Goal: Complete application form

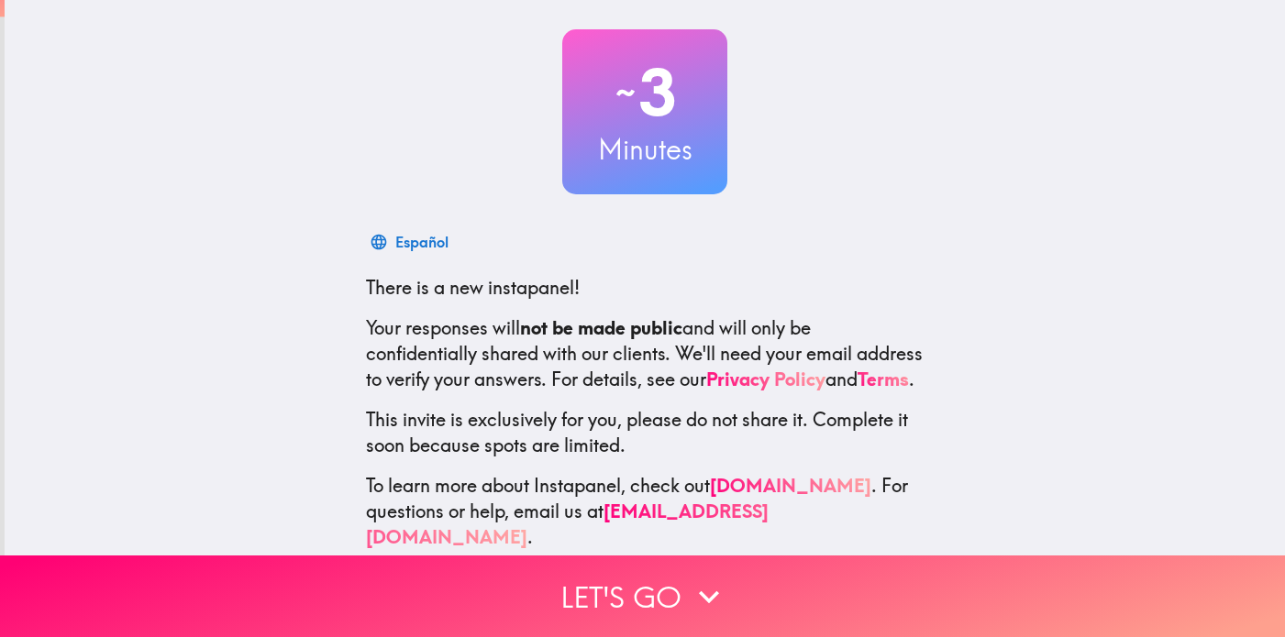
scroll to position [112, 0]
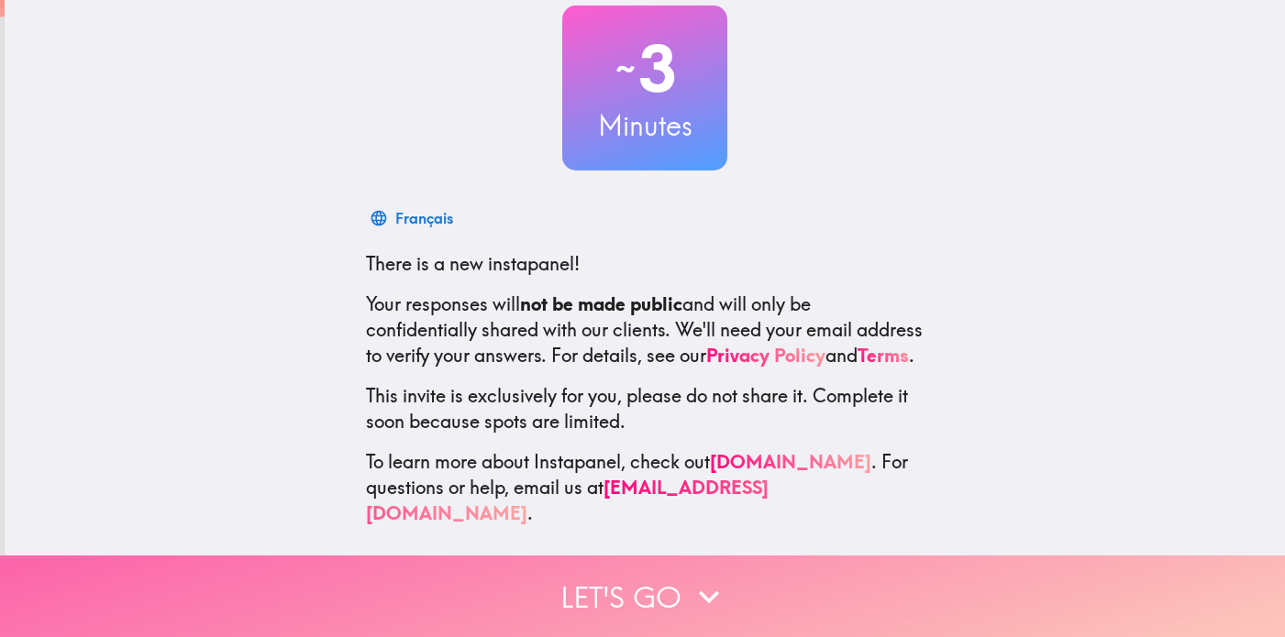
click at [651, 616] on button "Let's go" at bounding box center [642, 597] width 1285 height 82
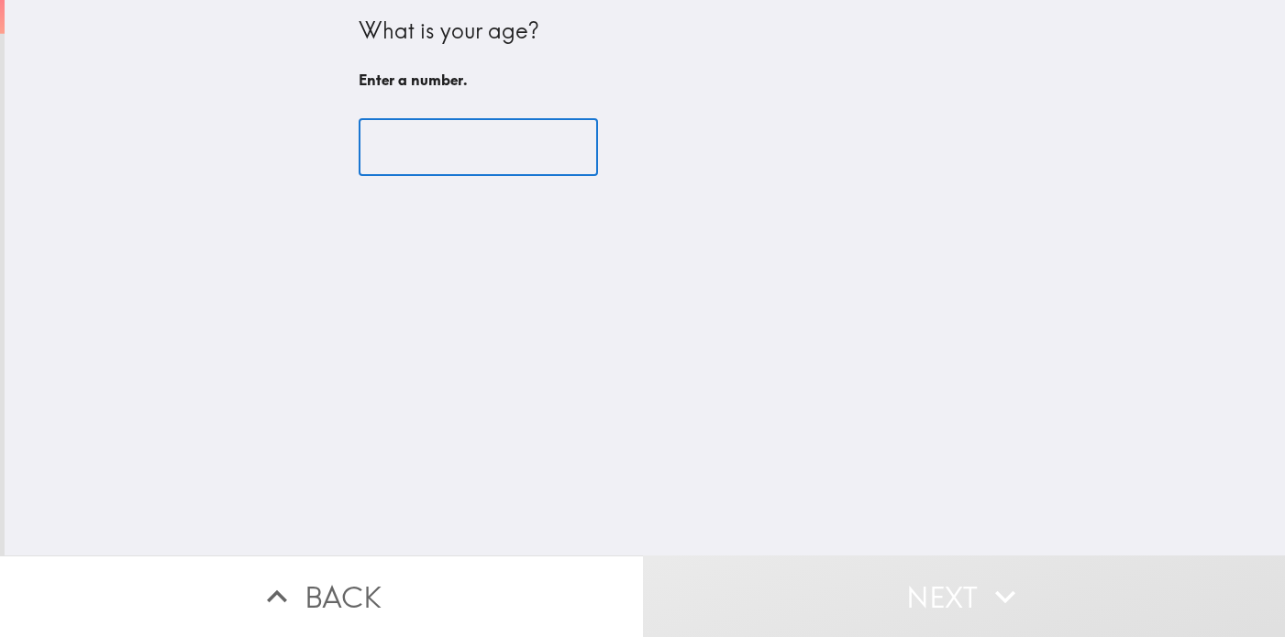
click at [479, 161] on input "number" at bounding box center [478, 147] width 239 height 57
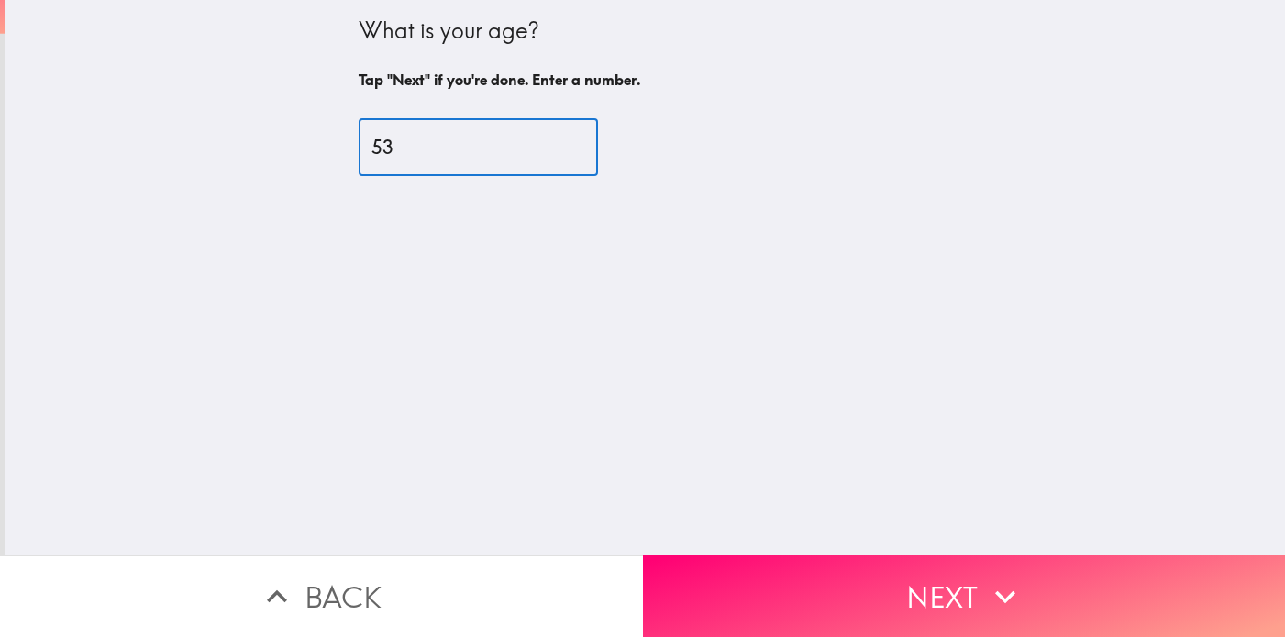
type input "53"
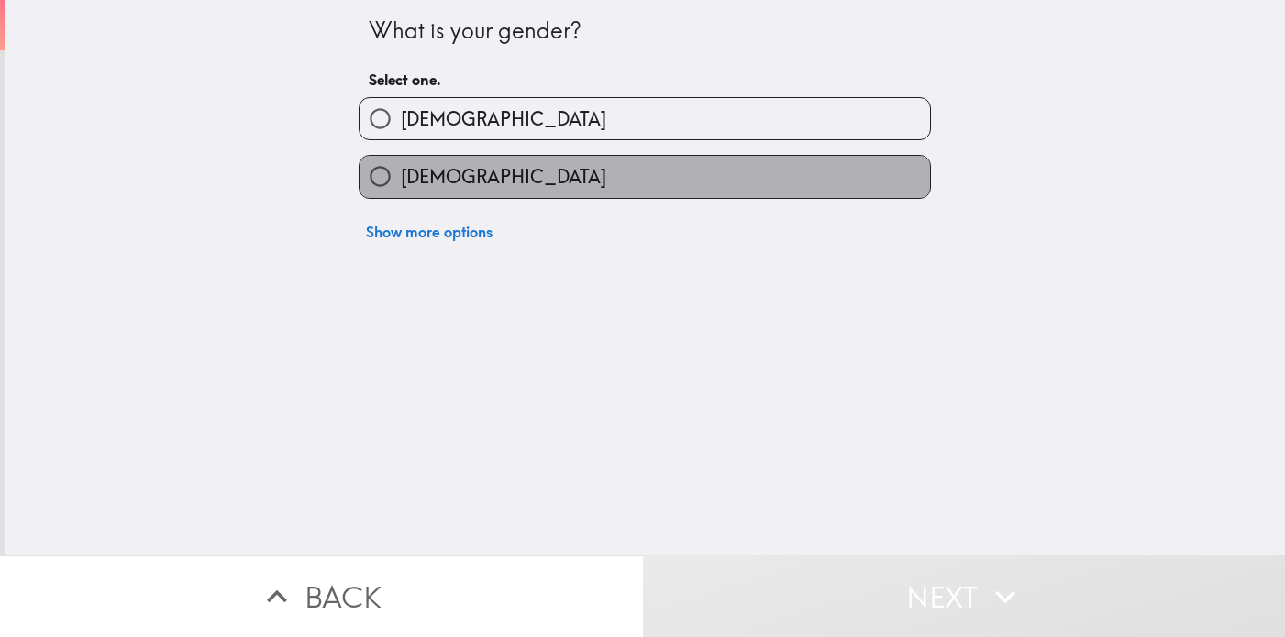
click at [478, 174] on label "[DEMOGRAPHIC_DATA]" at bounding box center [645, 176] width 570 height 41
click at [401, 174] on input "[DEMOGRAPHIC_DATA]" at bounding box center [380, 176] width 41 height 41
radio input "true"
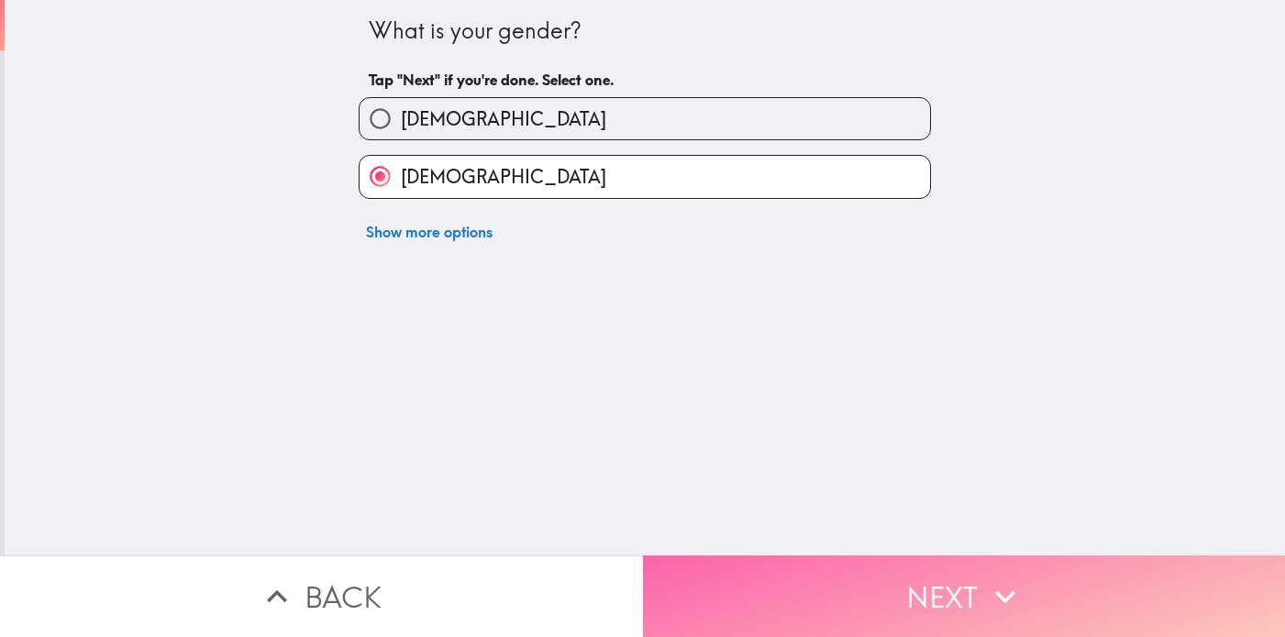
click at [702, 571] on button "Next" at bounding box center [964, 597] width 643 height 82
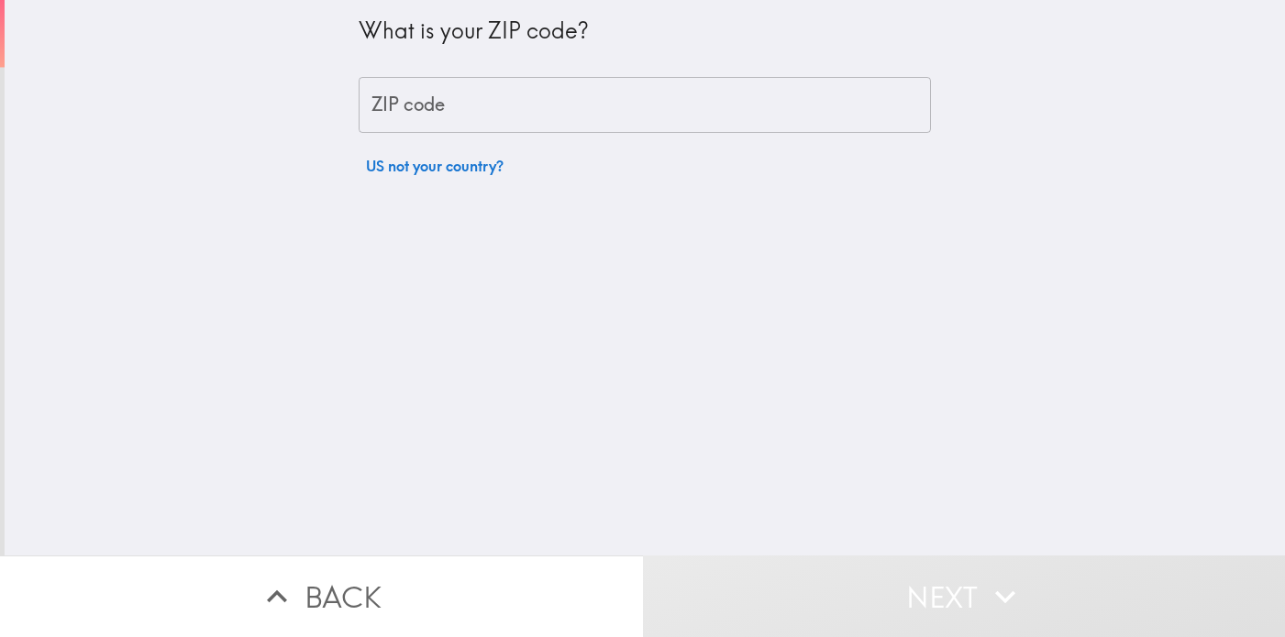
click at [539, 112] on input "ZIP code" at bounding box center [645, 105] width 572 height 57
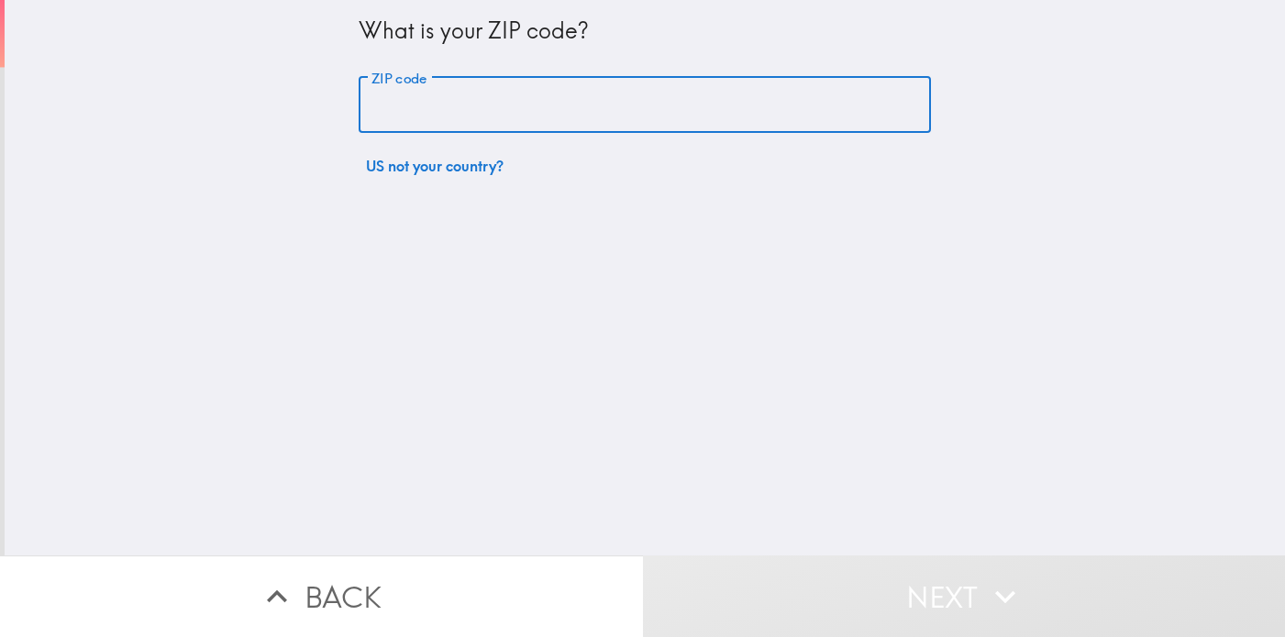
type input "91406"
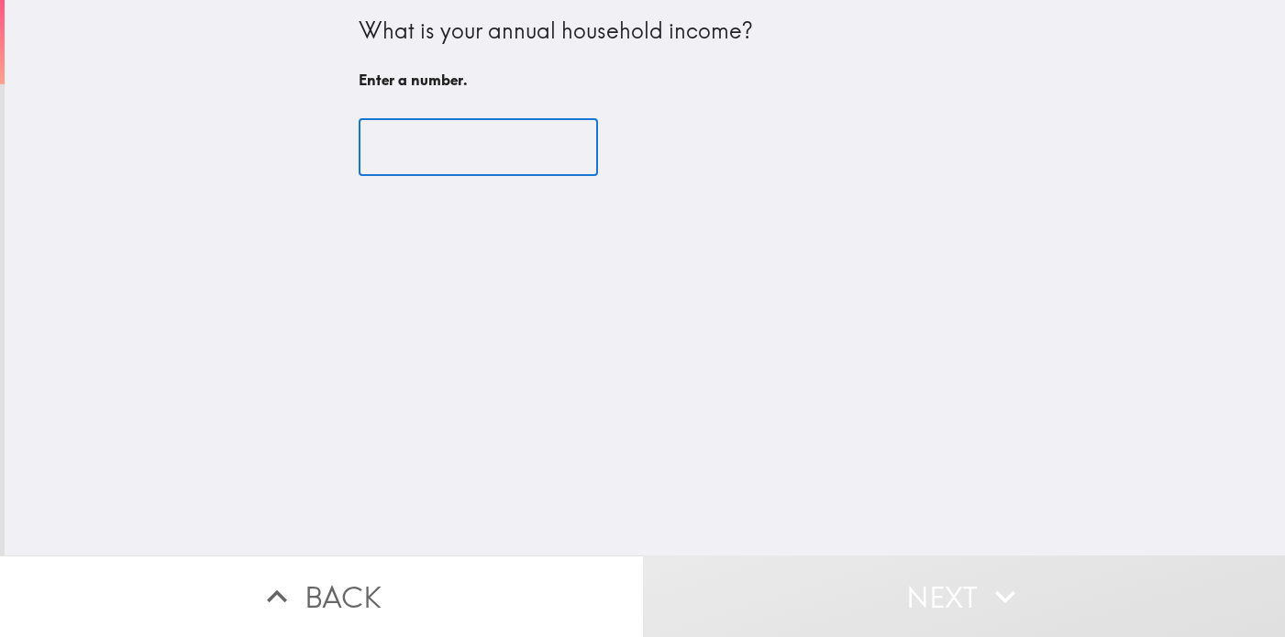
click at [481, 143] on input "number" at bounding box center [478, 147] width 239 height 57
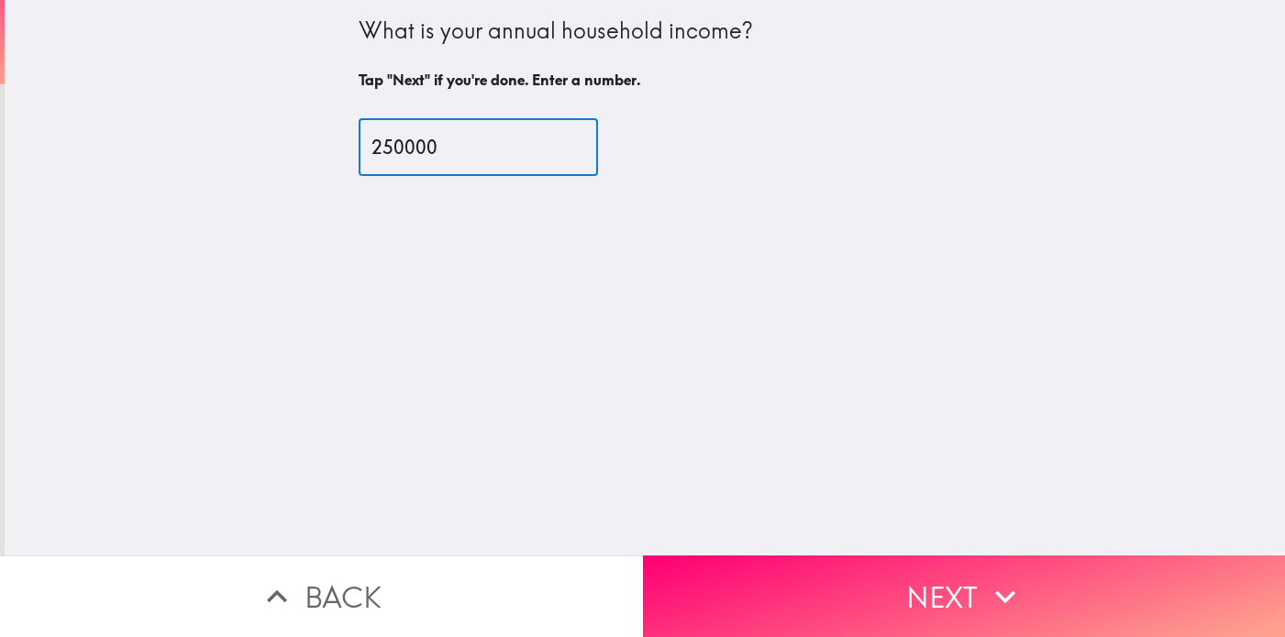
type input "250000"
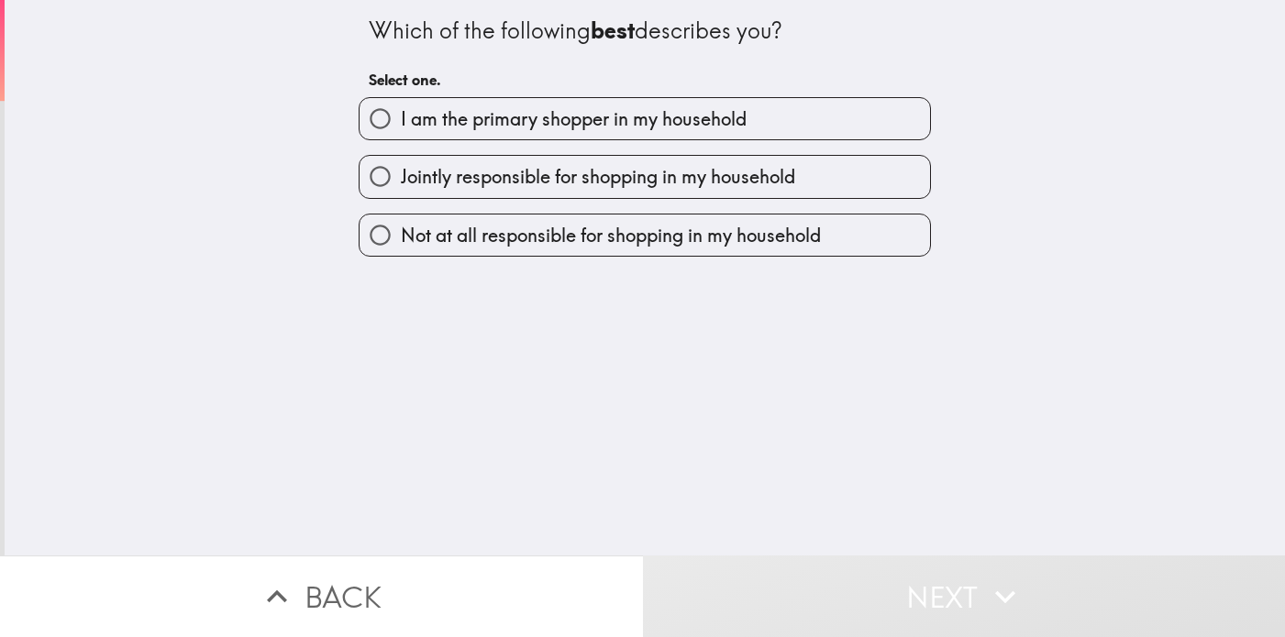
click at [670, 116] on span "I am the primary shopper in my household" at bounding box center [574, 119] width 346 height 26
click at [401, 116] on input "I am the primary shopper in my household" at bounding box center [380, 118] width 41 height 41
radio input "true"
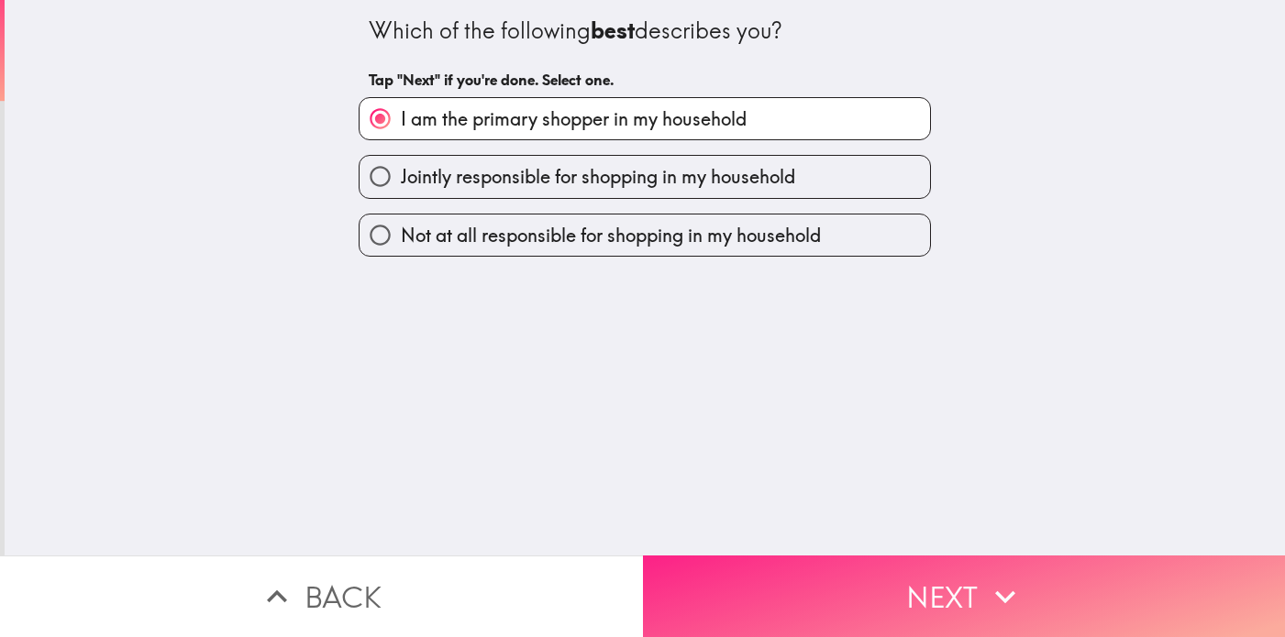
click at [849, 596] on button "Next" at bounding box center [964, 597] width 643 height 82
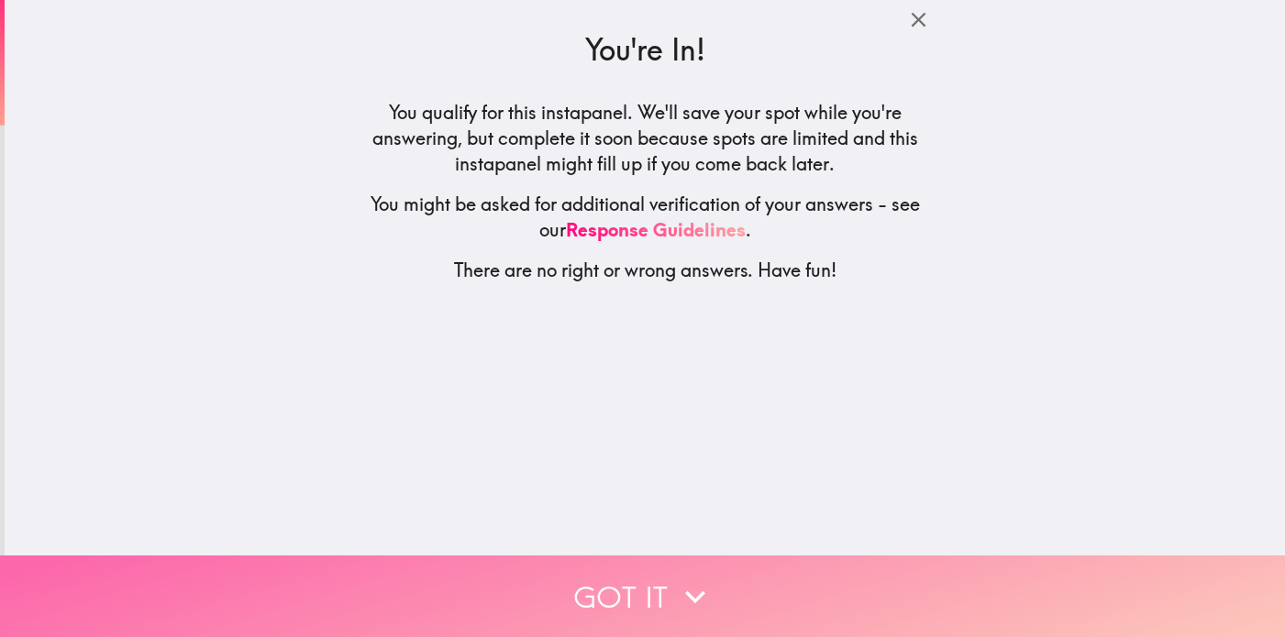
click at [678, 592] on icon "button" at bounding box center [695, 597] width 40 height 40
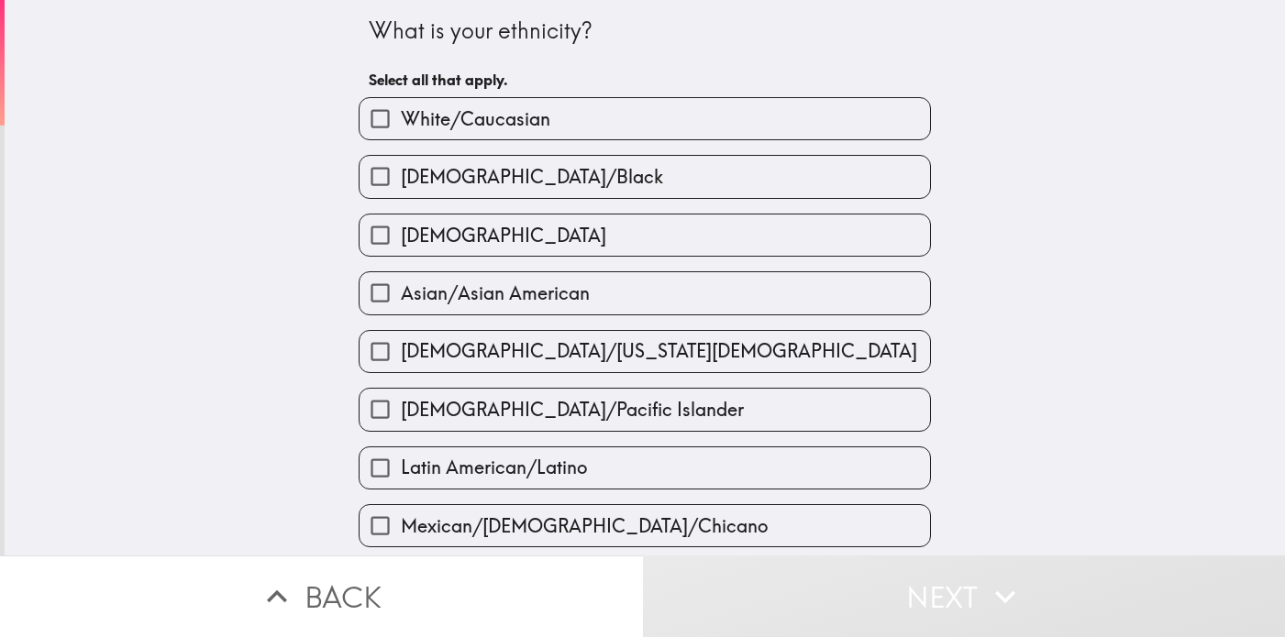
click at [604, 120] on label "White/Caucasian" at bounding box center [645, 118] width 570 height 41
click at [401, 120] on input "White/Caucasian" at bounding box center [380, 118] width 41 height 41
checkbox input "true"
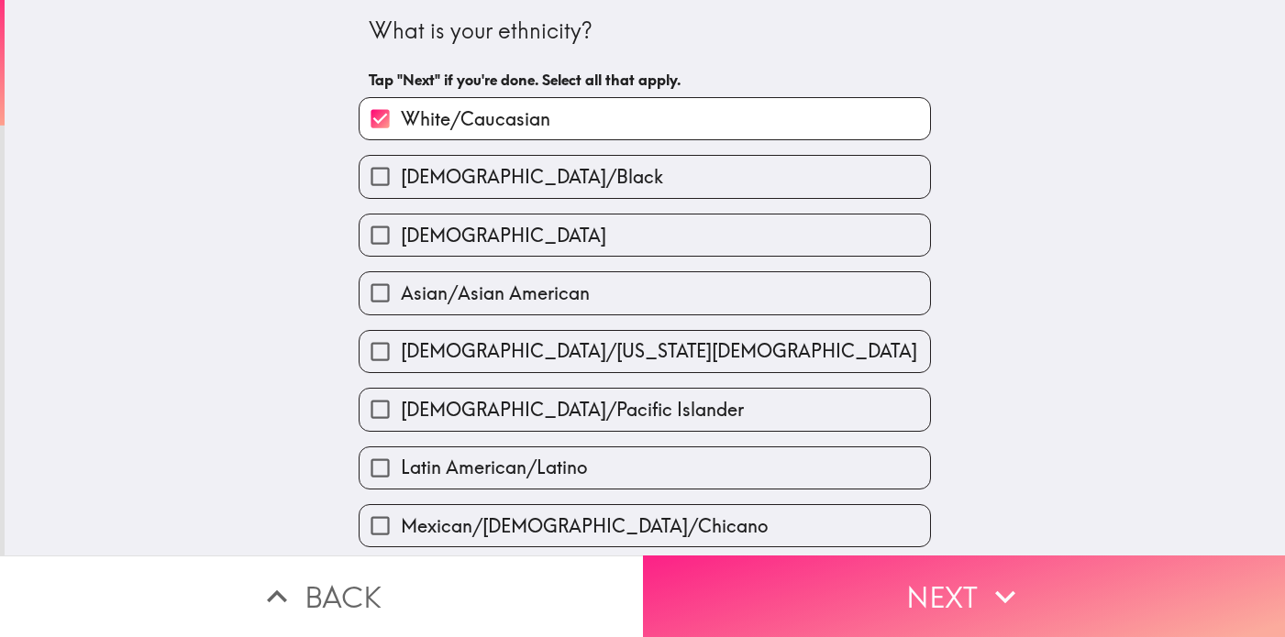
click at [750, 574] on button "Next" at bounding box center [964, 597] width 643 height 82
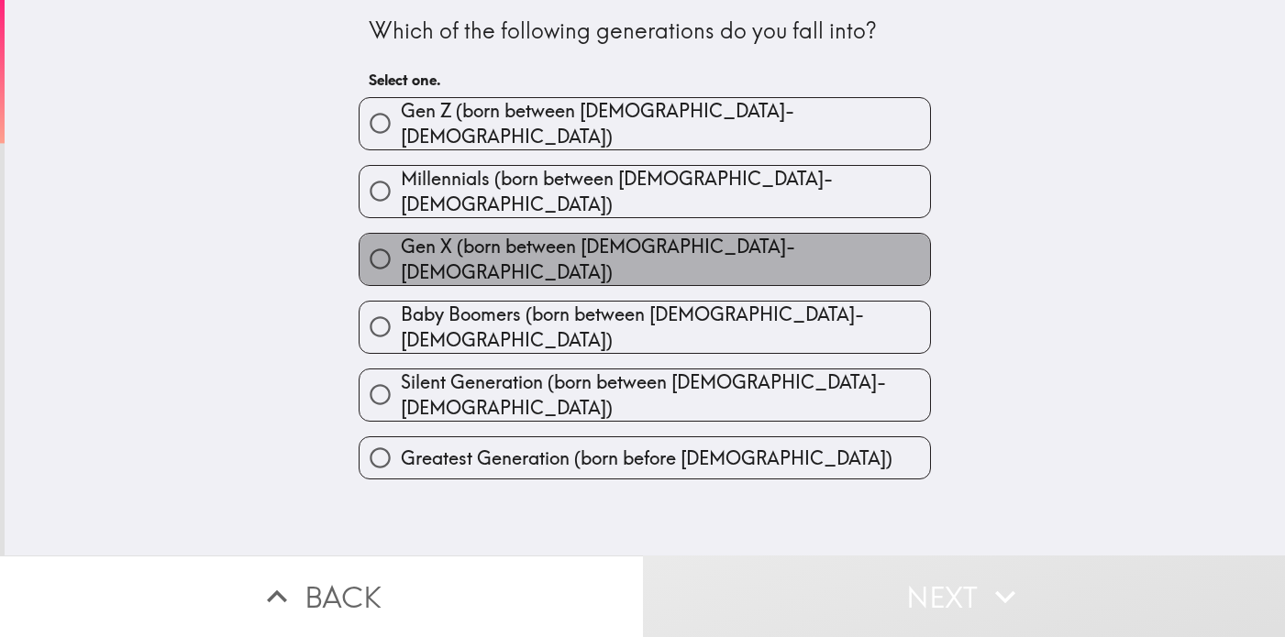
click at [709, 234] on label "Gen X (born between [DEMOGRAPHIC_DATA]-[DEMOGRAPHIC_DATA])" at bounding box center [645, 259] width 570 height 51
click at [401, 238] on input "Gen X (born between [DEMOGRAPHIC_DATA]-[DEMOGRAPHIC_DATA])" at bounding box center [380, 258] width 41 height 41
radio input "true"
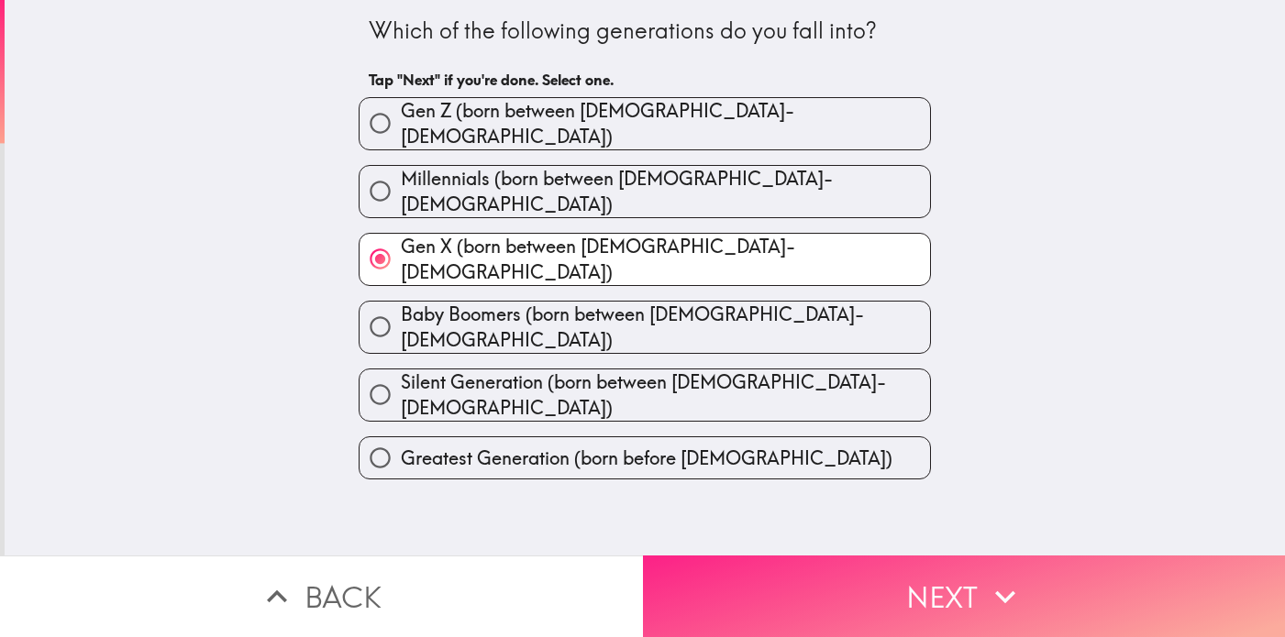
click at [765, 592] on button "Next" at bounding box center [964, 597] width 643 height 82
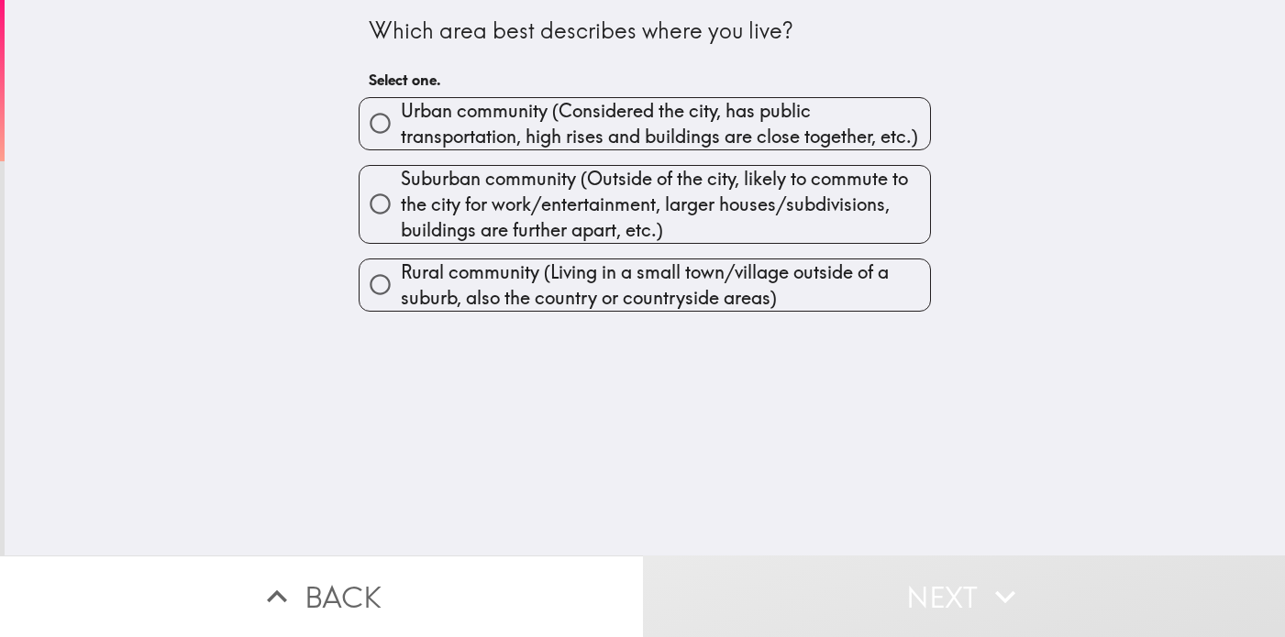
click at [585, 120] on span "Urban community (Considered the city, has public transportation, high rises and…" at bounding box center [665, 123] width 529 height 51
click at [401, 120] on input "Urban community (Considered the city, has public transportation, high rises and…" at bounding box center [380, 123] width 41 height 41
radio input "true"
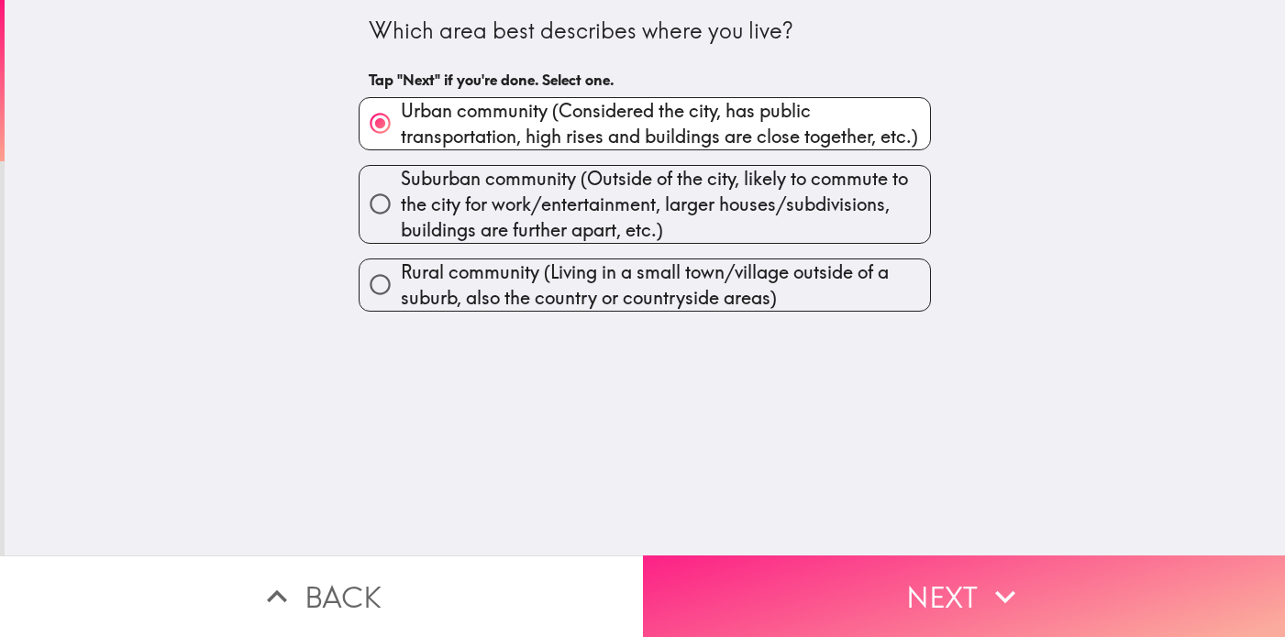
click at [755, 594] on button "Next" at bounding box center [964, 597] width 643 height 82
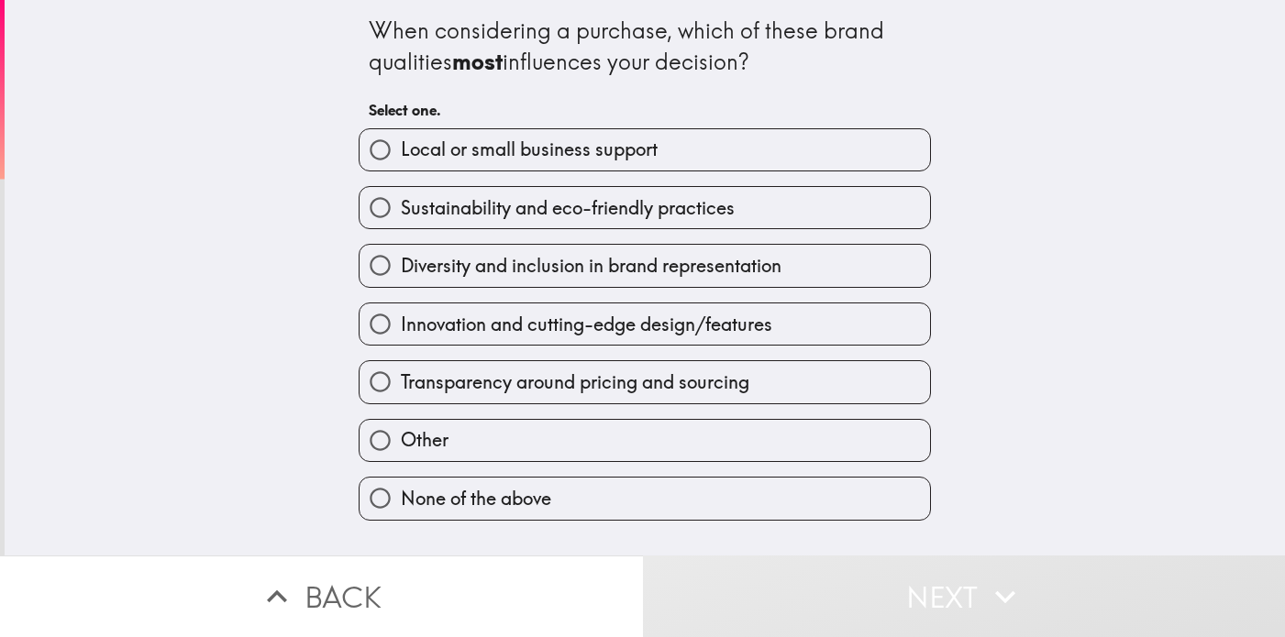
click at [555, 448] on label "Other" at bounding box center [645, 440] width 570 height 41
click at [401, 448] on input "Other" at bounding box center [380, 440] width 41 height 41
radio input "true"
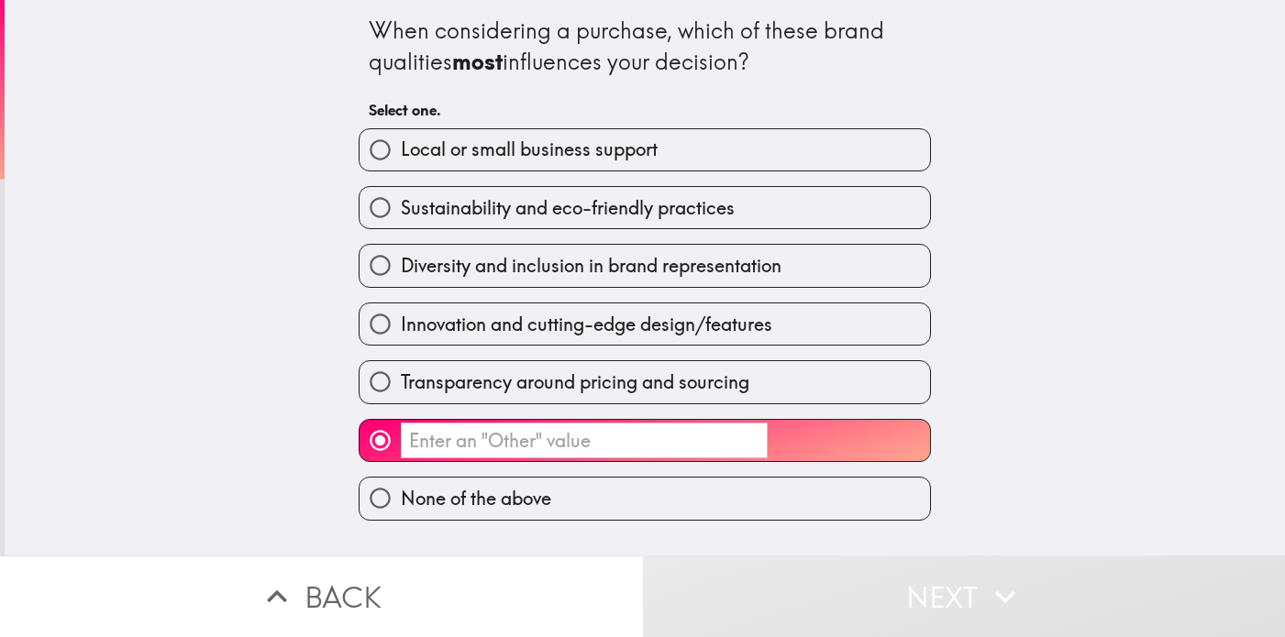
click at [628, 449] on input "​" at bounding box center [584, 441] width 367 height 36
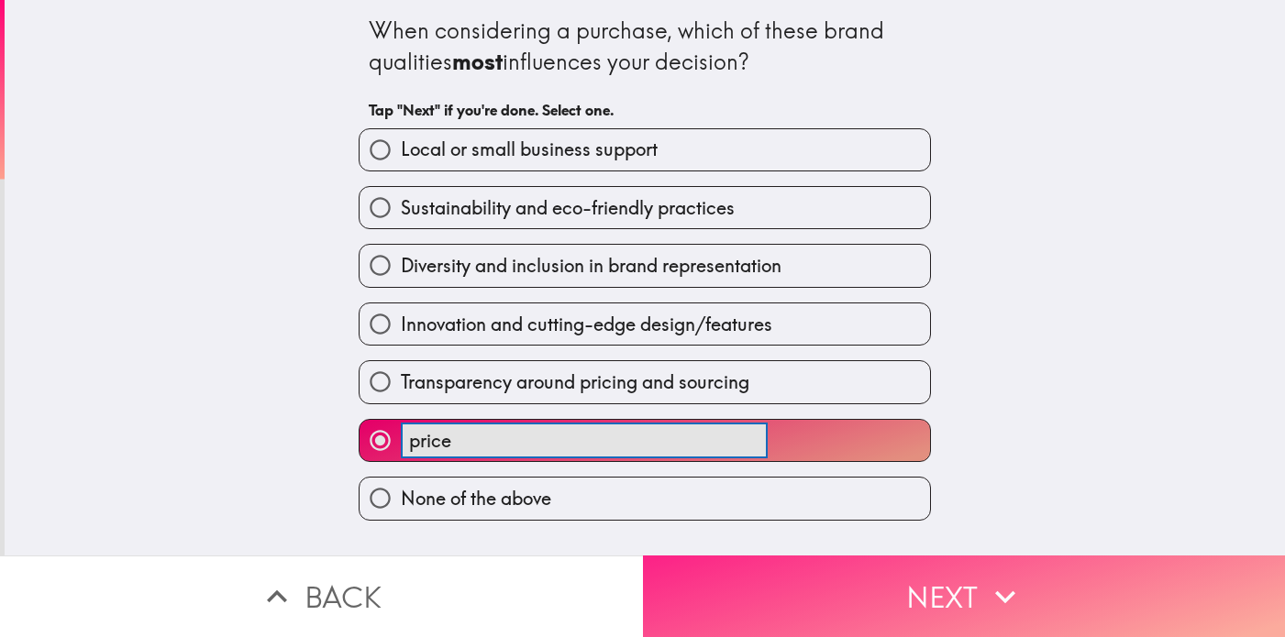
type input "price"
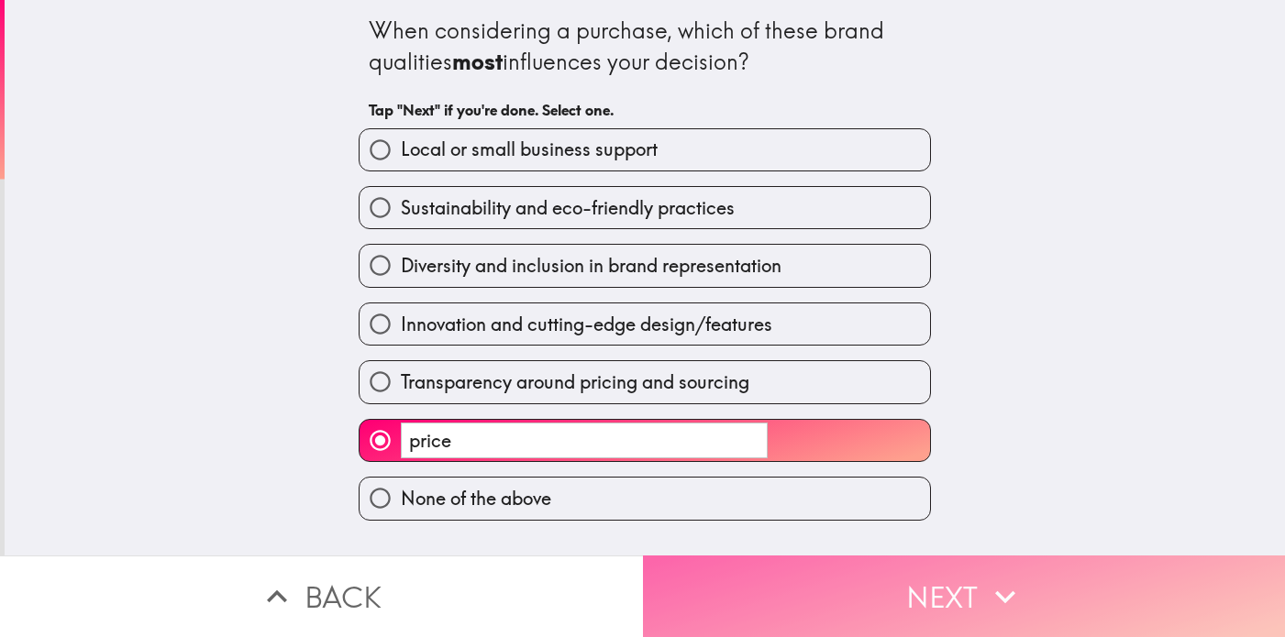
click at [849, 582] on button "Next" at bounding box center [964, 597] width 643 height 82
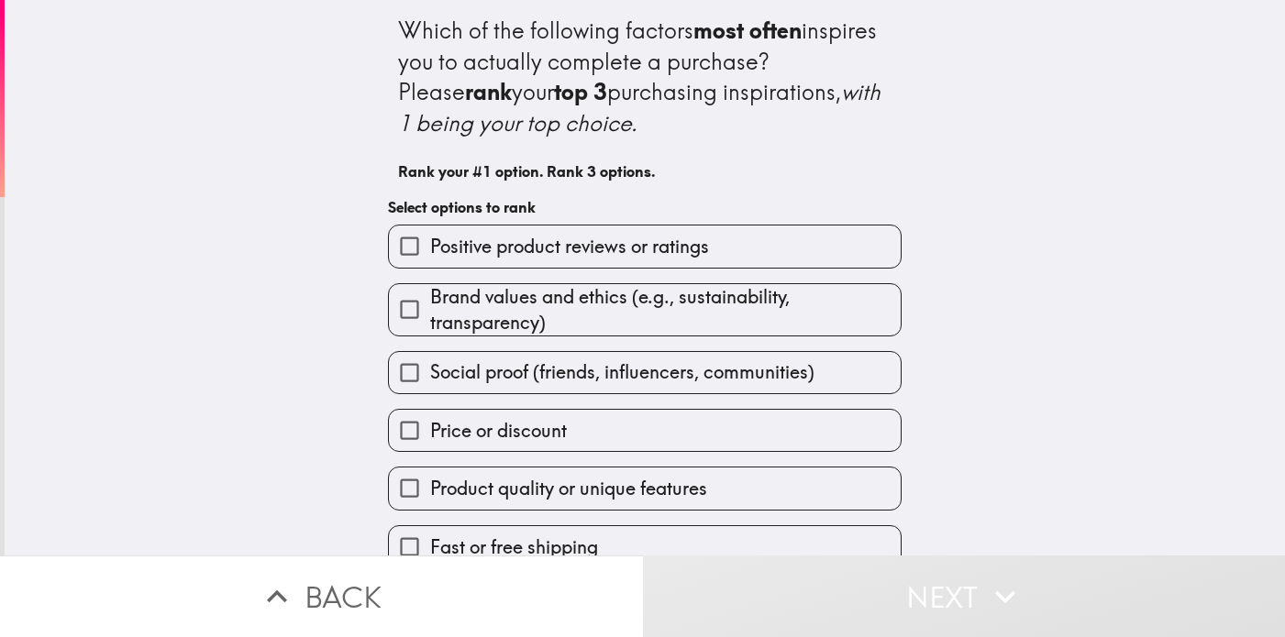
click at [561, 243] on span "Positive product reviews or ratings" at bounding box center [569, 247] width 279 height 26
click at [430, 243] on input "Positive product reviews or ratings" at bounding box center [409, 246] width 41 height 41
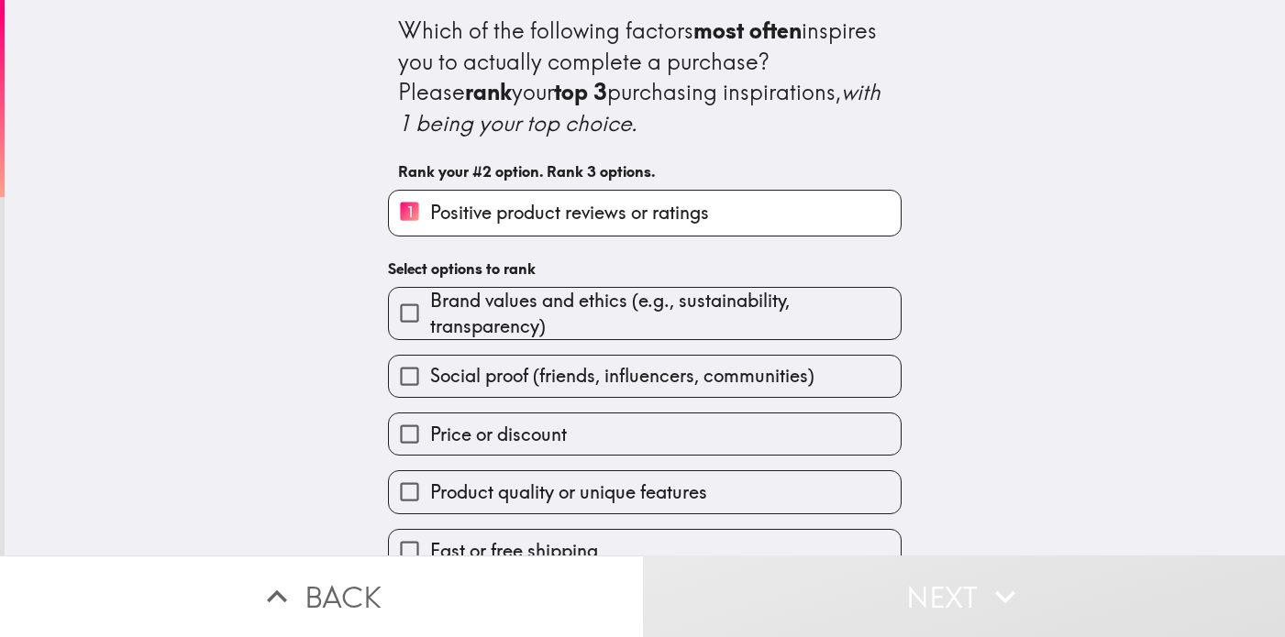
scroll to position [81, 0]
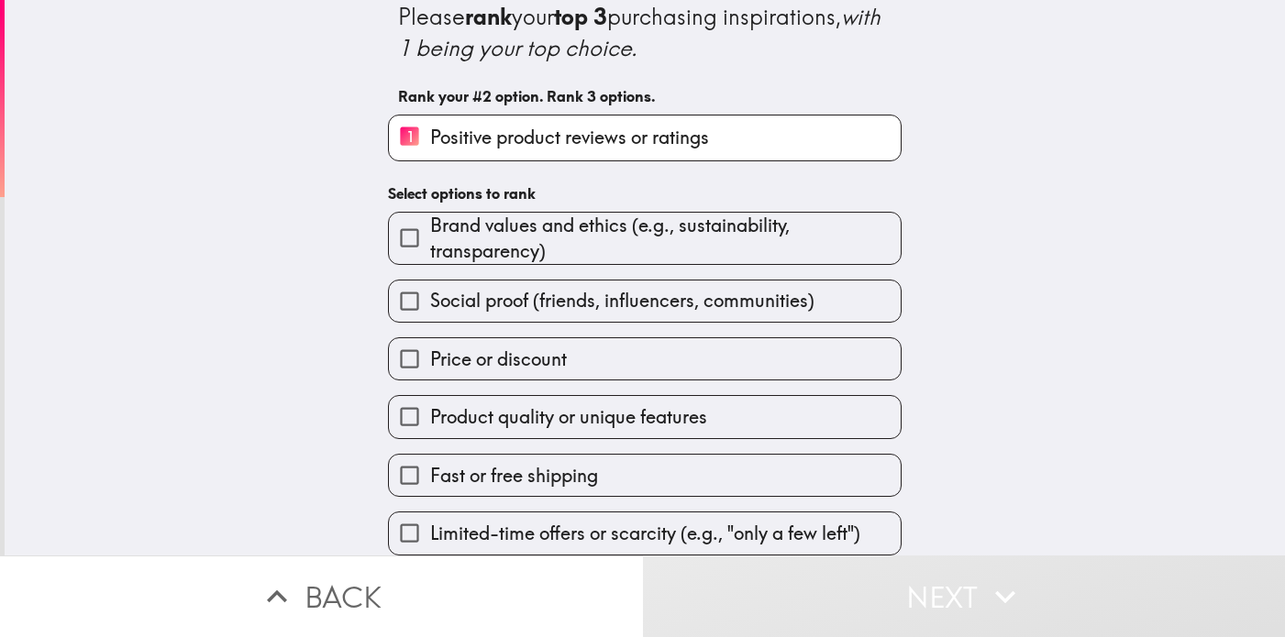
click at [476, 362] on span "Price or discount" at bounding box center [498, 360] width 137 height 26
click at [430, 362] on input "Price or discount" at bounding box center [409, 358] width 41 height 41
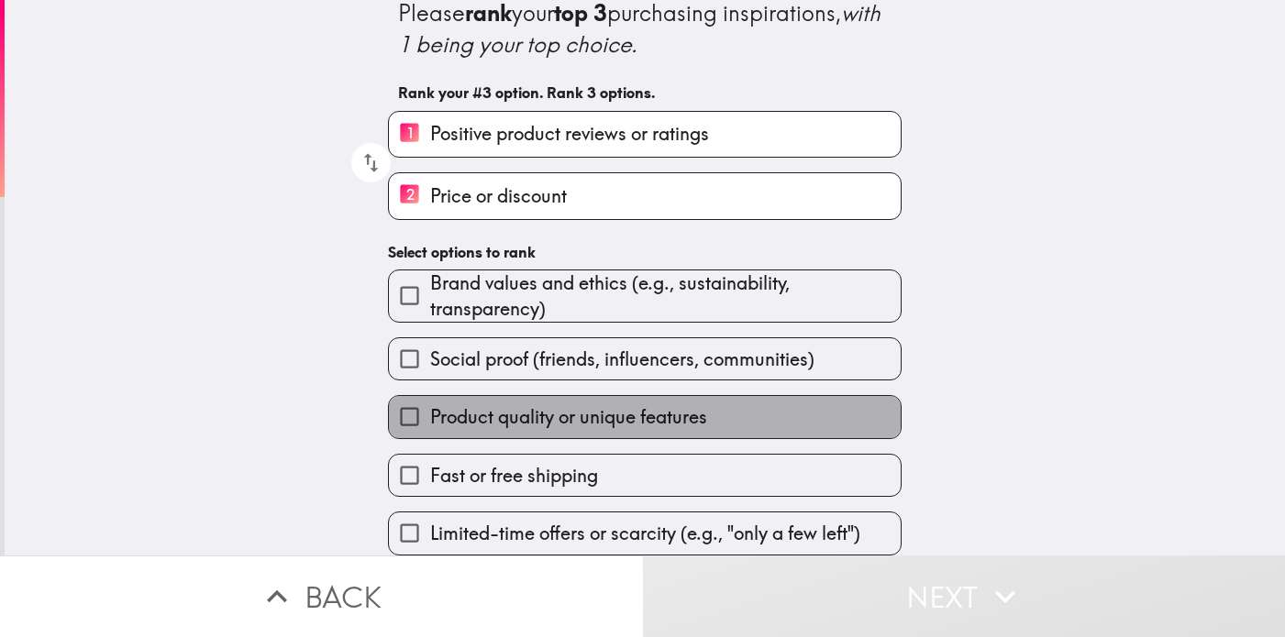
click at [527, 418] on span "Product quality or unique features" at bounding box center [568, 417] width 277 height 26
click at [430, 418] on input "Product quality or unique features" at bounding box center [409, 416] width 41 height 41
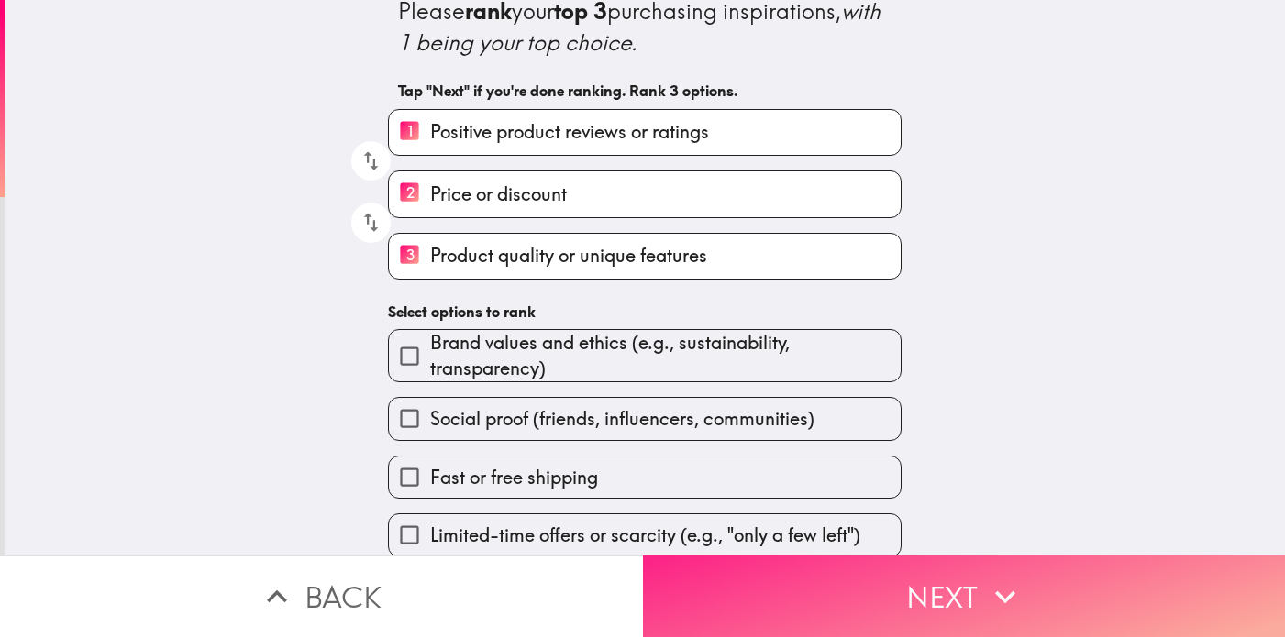
click at [807, 603] on button "Next" at bounding box center [964, 597] width 643 height 82
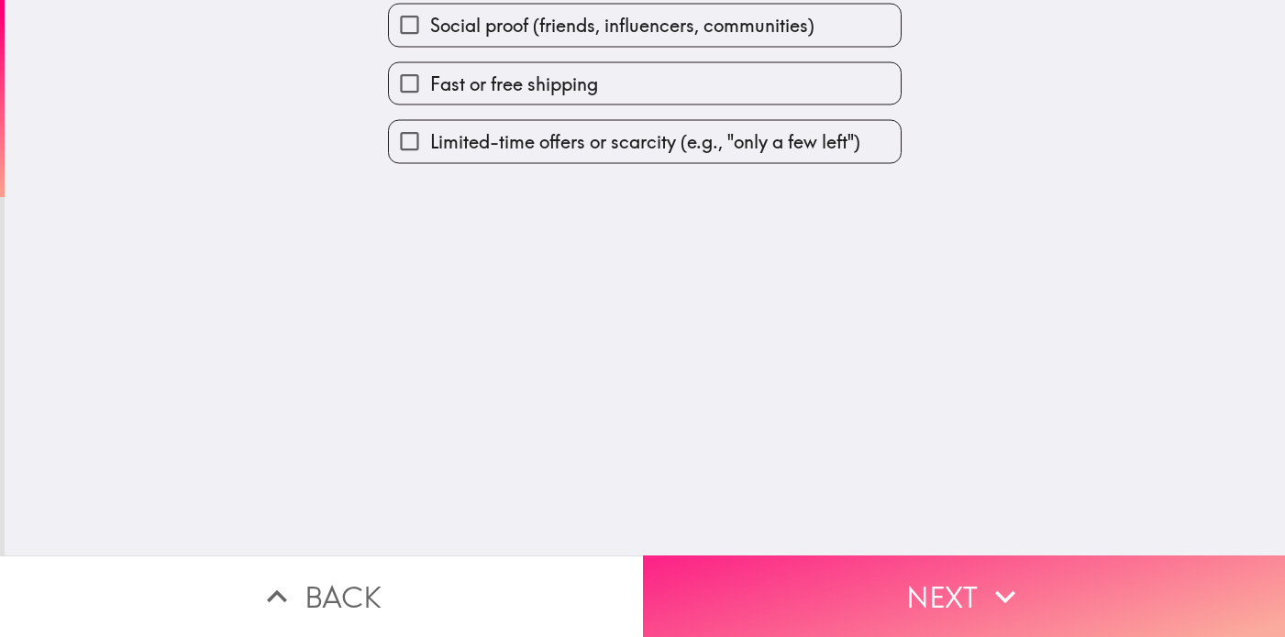
scroll to position [0, 0]
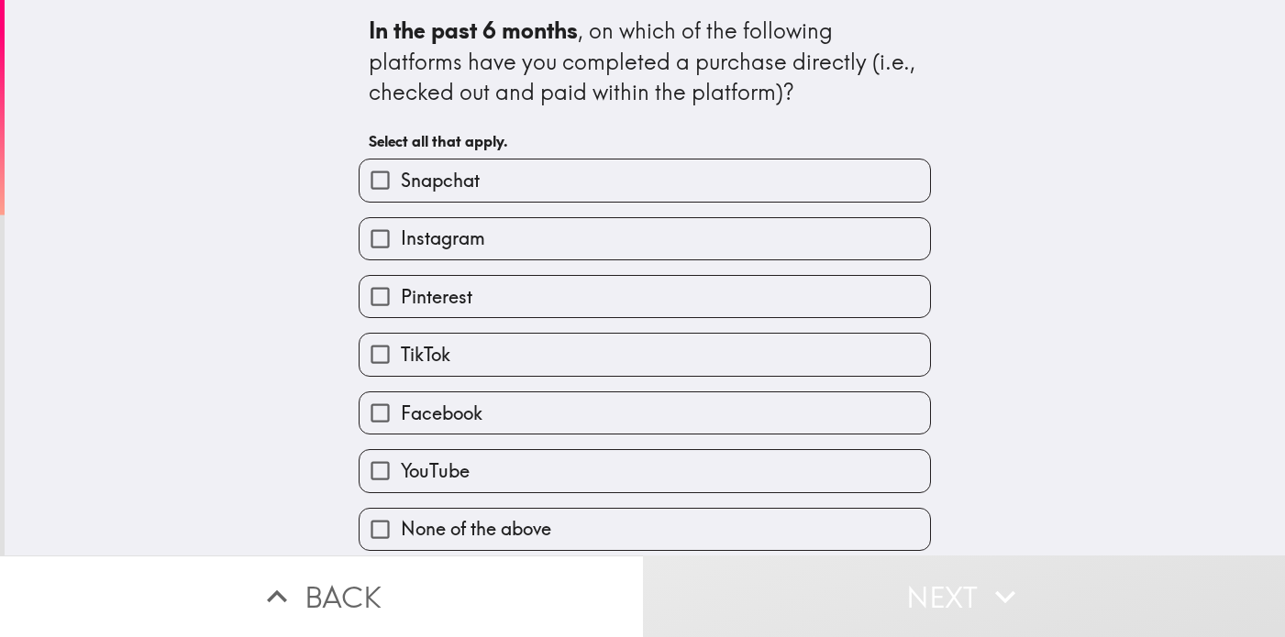
scroll to position [2, 0]
click at [673, 526] on label "None of the above" at bounding box center [645, 529] width 570 height 41
click at [401, 526] on input "None of the above" at bounding box center [380, 529] width 41 height 41
checkbox input "true"
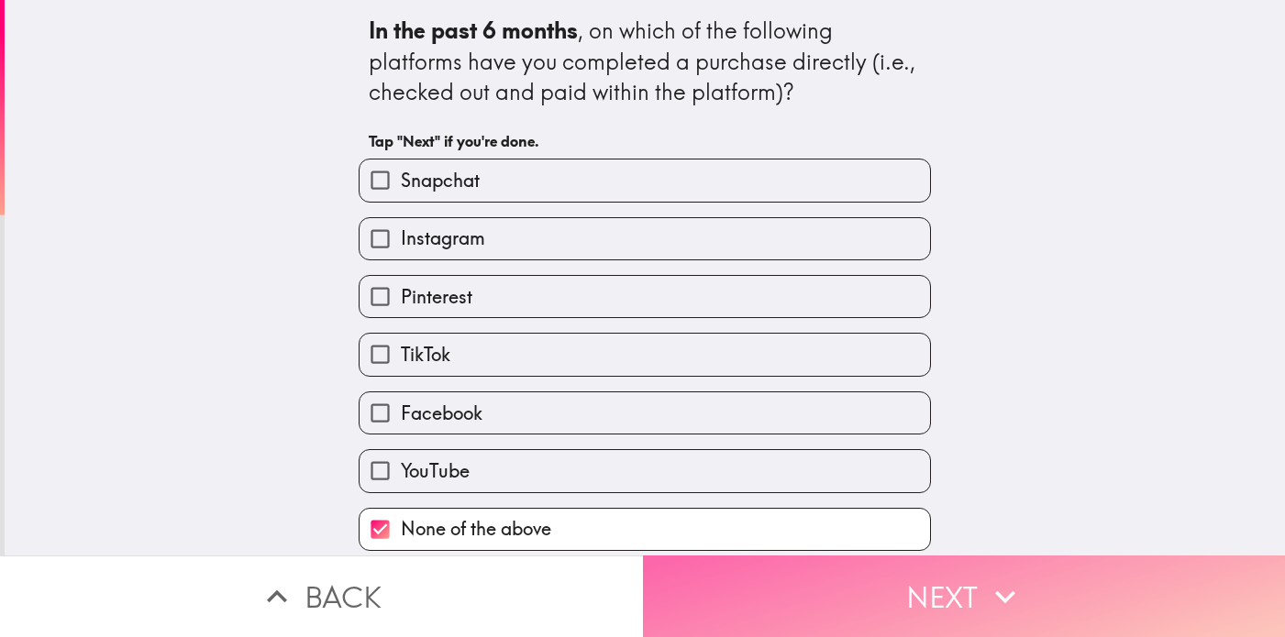
click at [737, 580] on button "Next" at bounding box center [964, 597] width 643 height 82
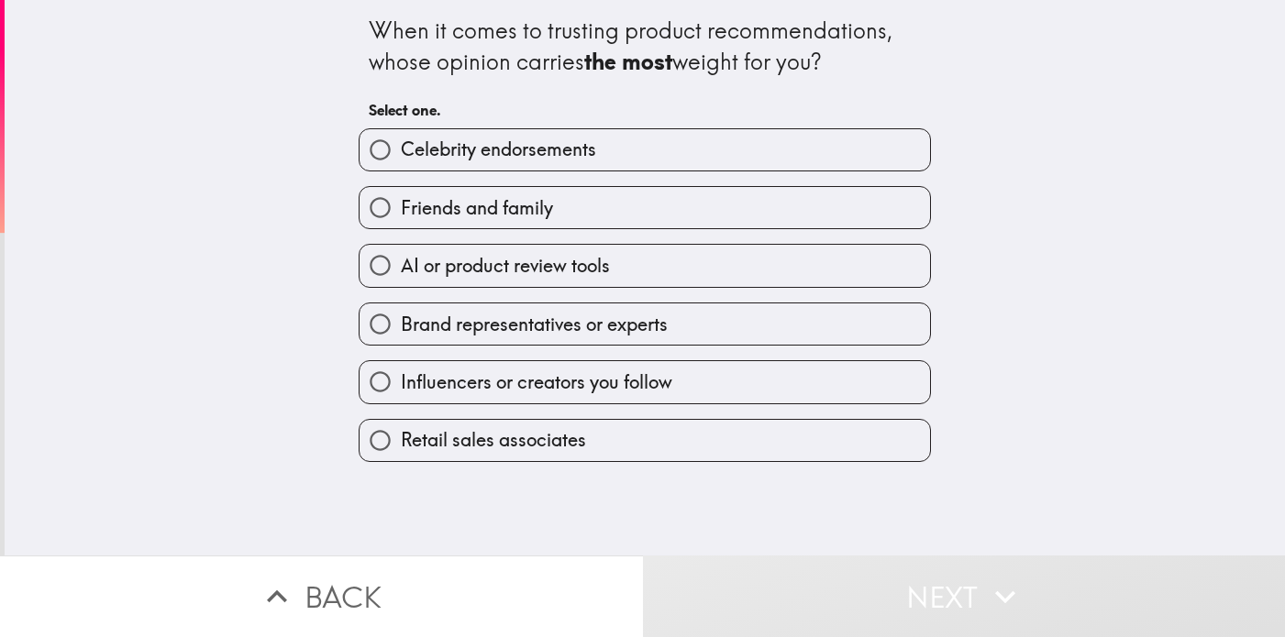
click at [680, 212] on label "Friends and family" at bounding box center [645, 207] width 570 height 41
click at [401, 212] on input "Friends and family" at bounding box center [380, 207] width 41 height 41
radio input "true"
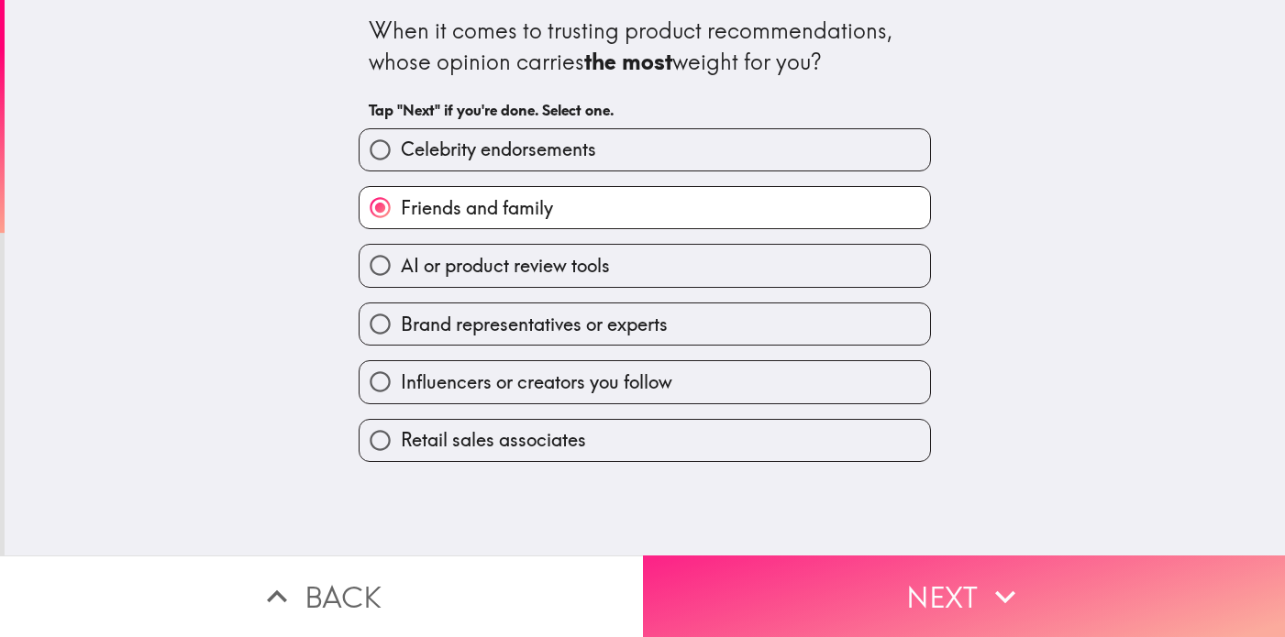
click at [793, 581] on button "Next" at bounding box center [964, 597] width 643 height 82
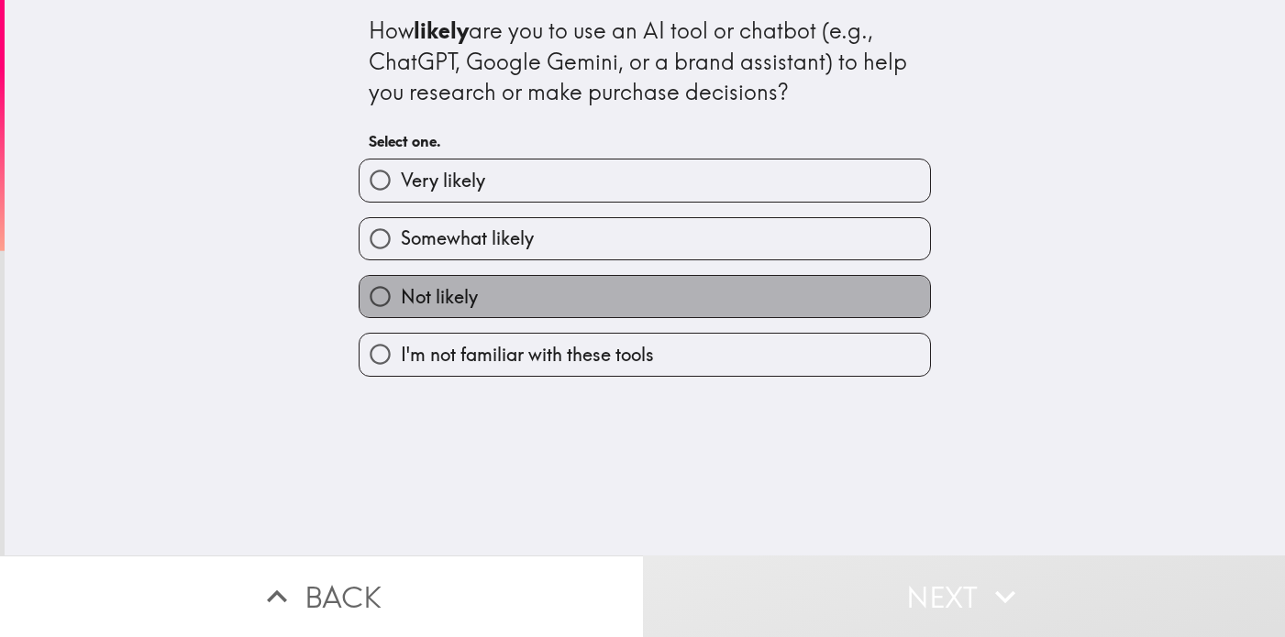
click at [683, 298] on label "Not likely" at bounding box center [645, 296] width 570 height 41
click at [401, 298] on input "Not likely" at bounding box center [380, 296] width 41 height 41
radio input "true"
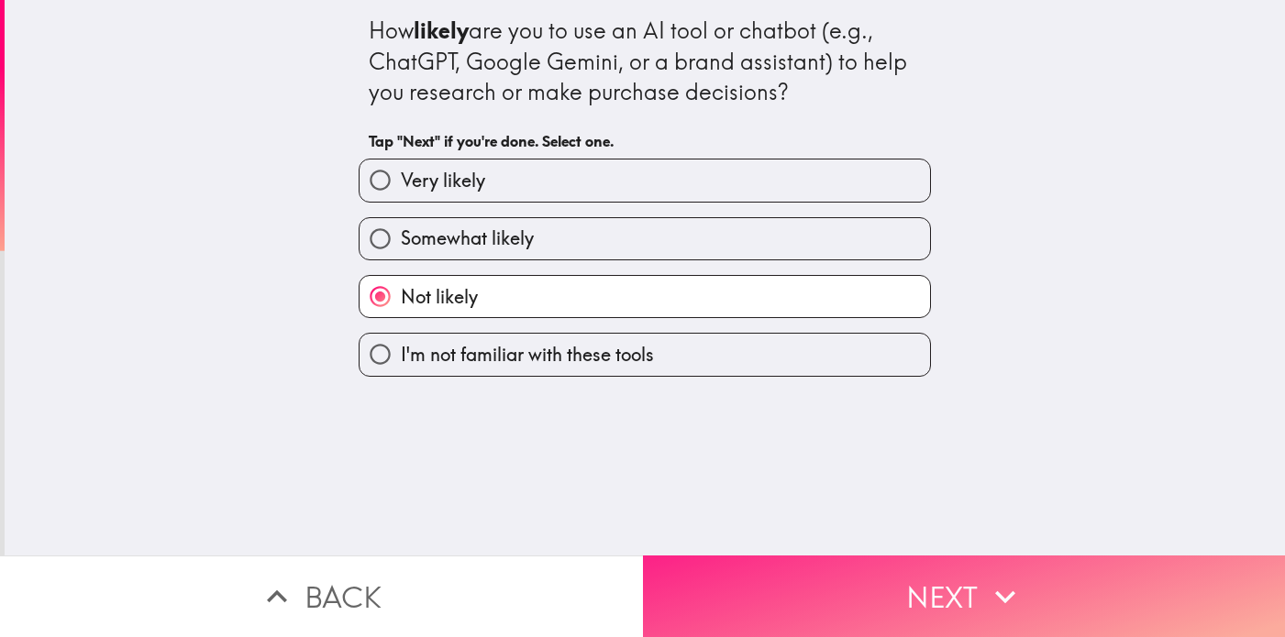
click at [779, 580] on button "Next" at bounding box center [964, 597] width 643 height 82
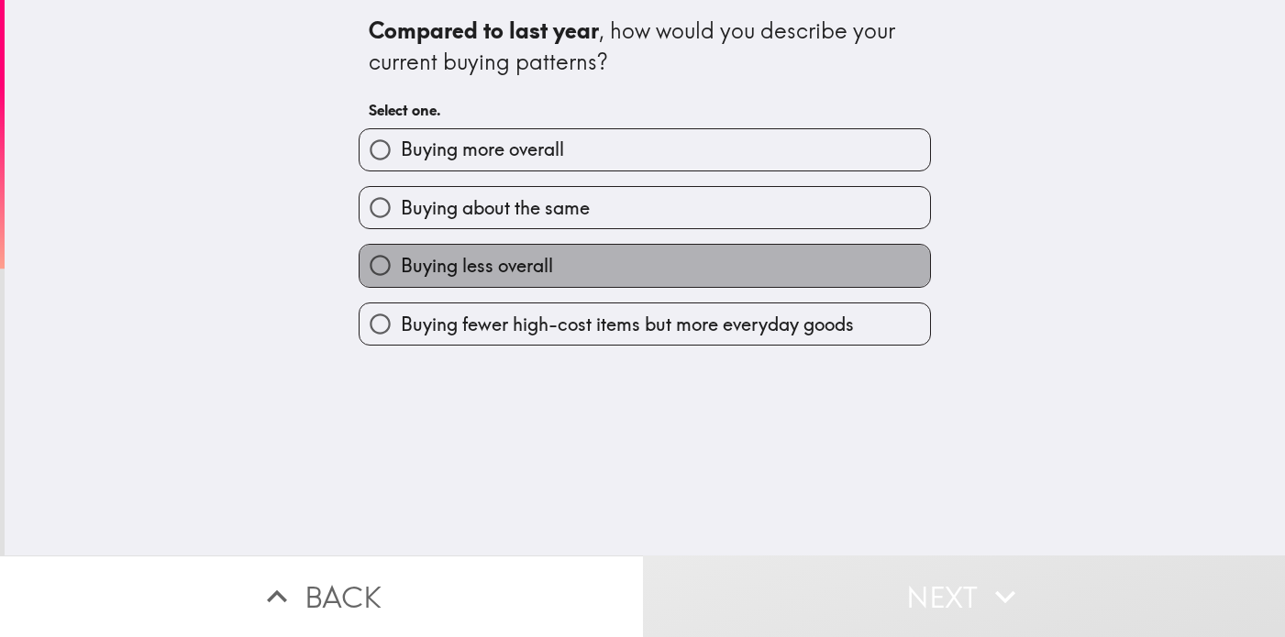
click at [693, 268] on label "Buying less overall" at bounding box center [645, 265] width 570 height 41
click at [401, 268] on input "Buying less overall" at bounding box center [380, 265] width 41 height 41
radio input "true"
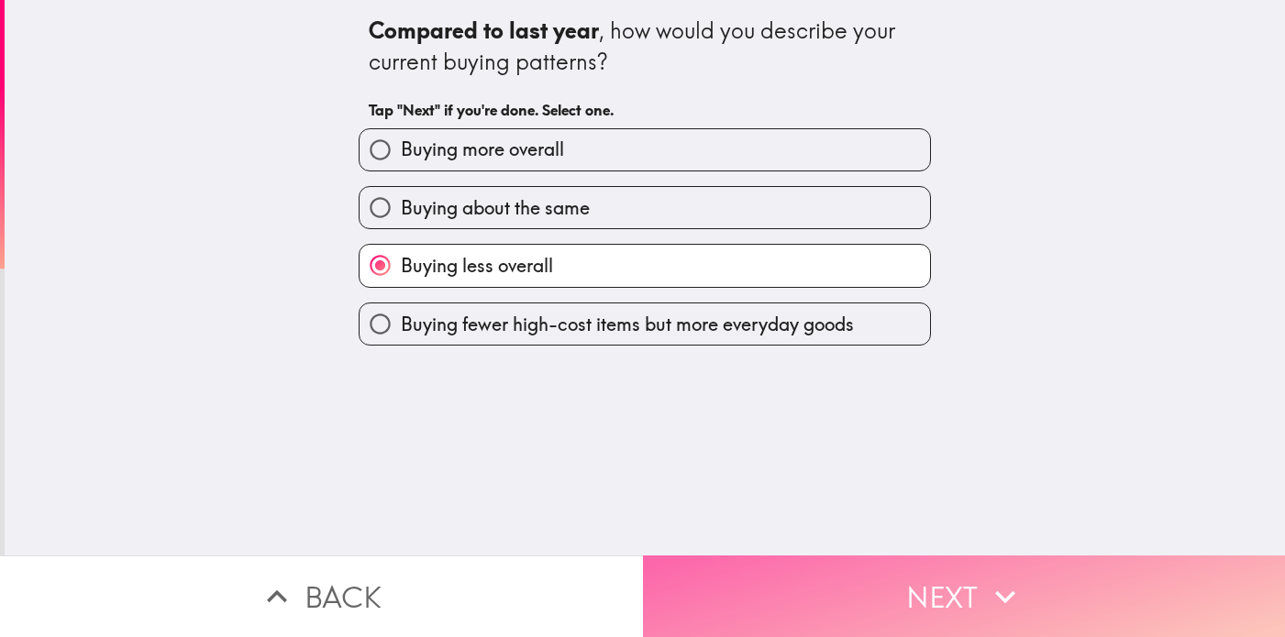
click at [781, 583] on button "Next" at bounding box center [964, 597] width 643 height 82
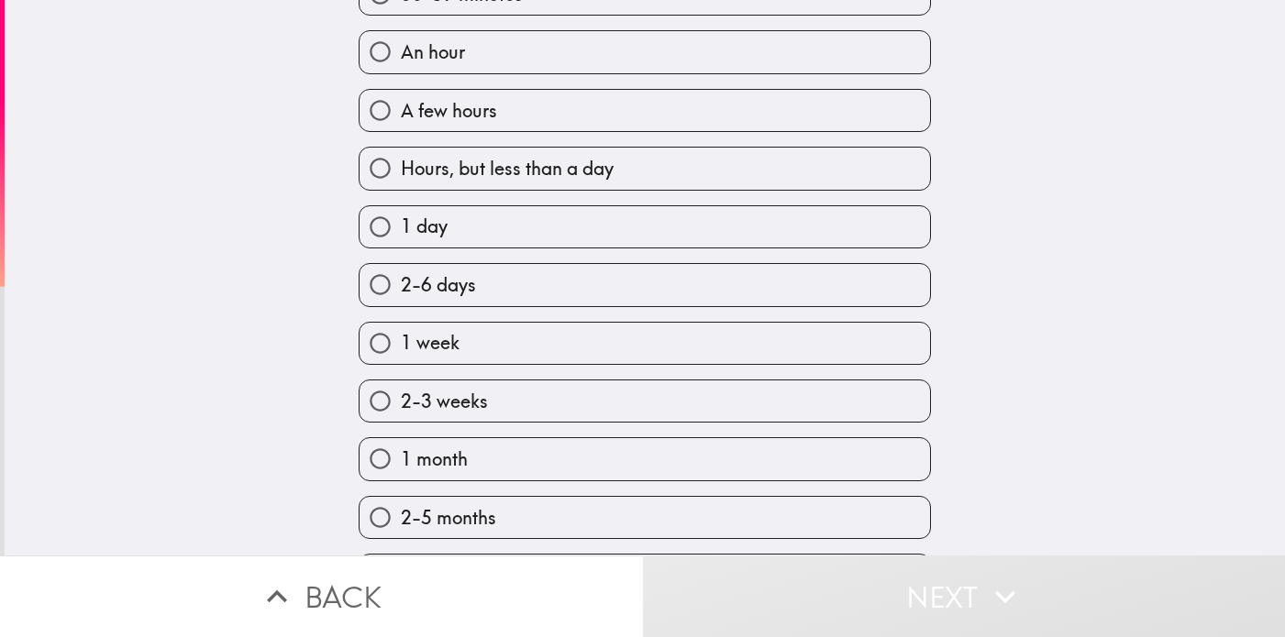
scroll to position [215, 0]
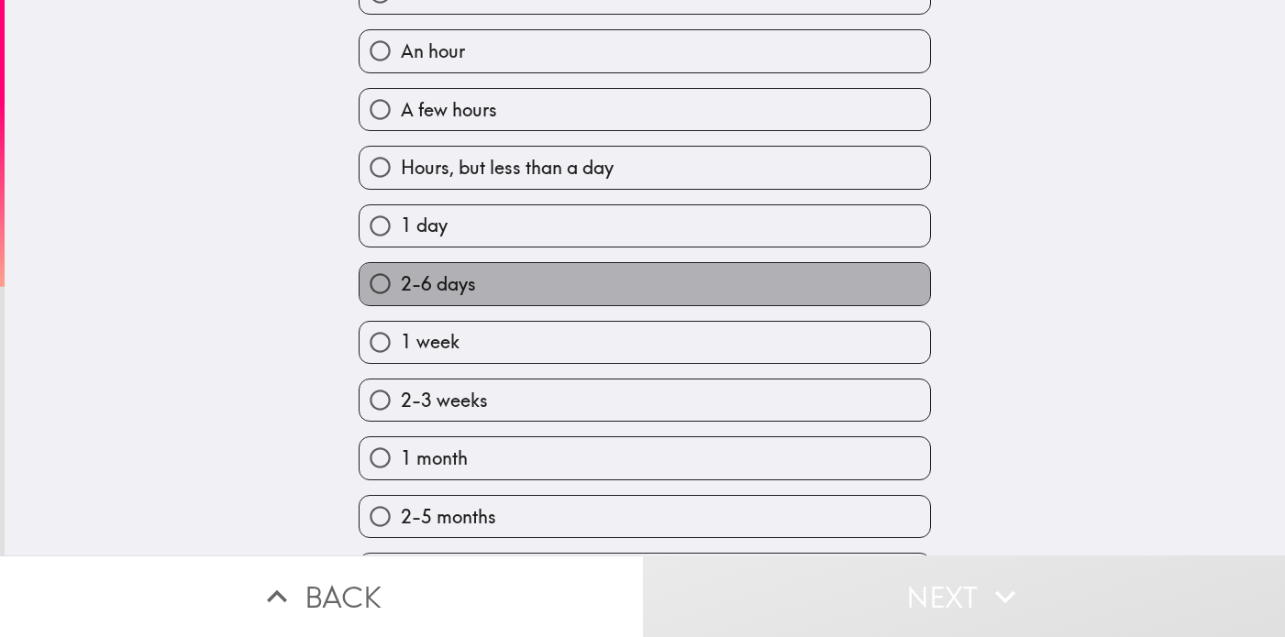
click at [707, 291] on label "2-6 days" at bounding box center [645, 283] width 570 height 41
click at [401, 291] on input "2-6 days" at bounding box center [380, 283] width 41 height 41
radio input "true"
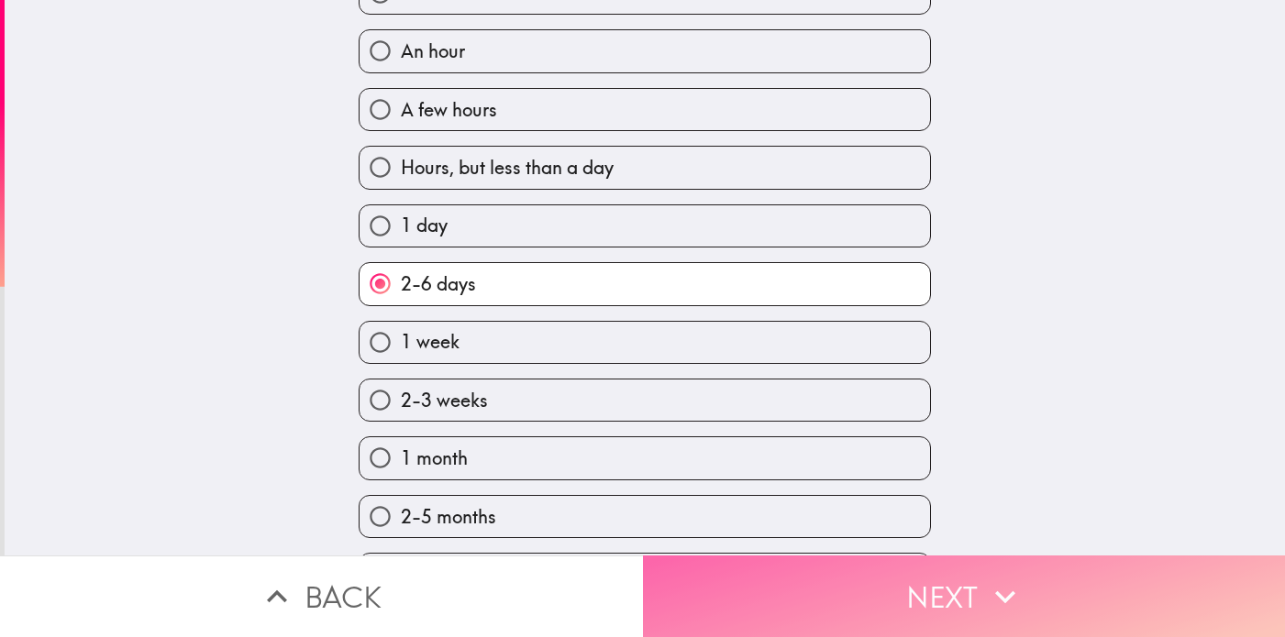
click at [827, 613] on button "Next" at bounding box center [964, 597] width 643 height 82
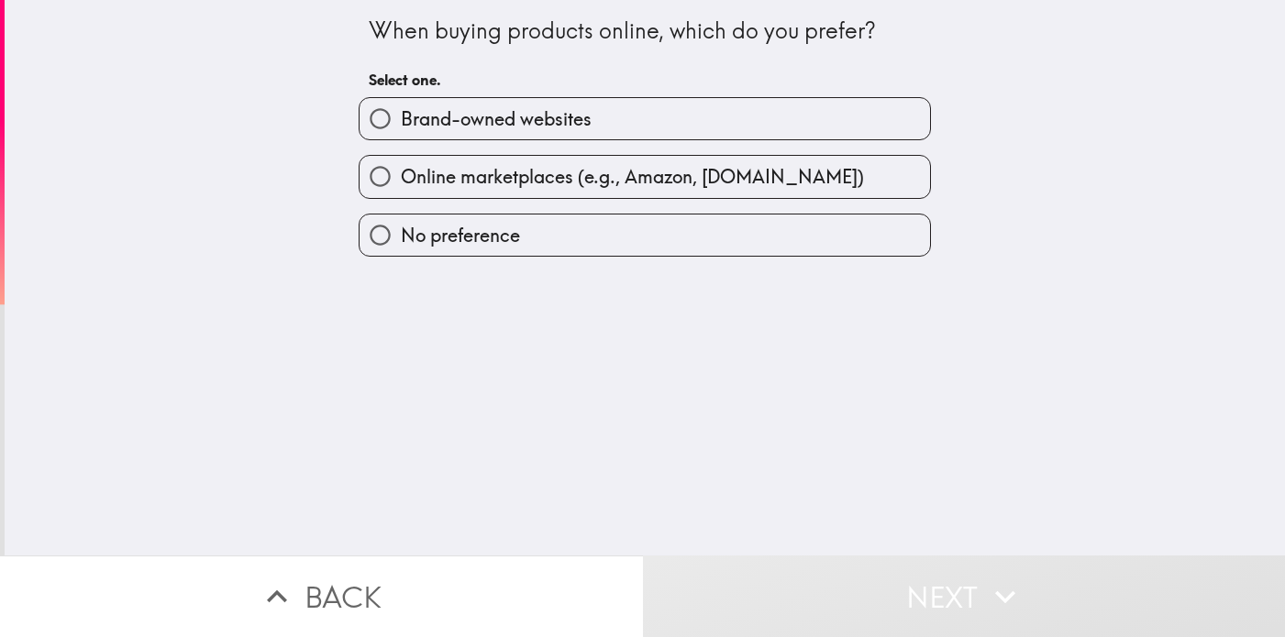
click at [692, 186] on span "Online marketplaces (e.g., Amazon, [DOMAIN_NAME])" at bounding box center [632, 177] width 463 height 26
click at [401, 186] on input "Online marketplaces (e.g., Amazon, [DOMAIN_NAME])" at bounding box center [380, 176] width 41 height 41
radio input "true"
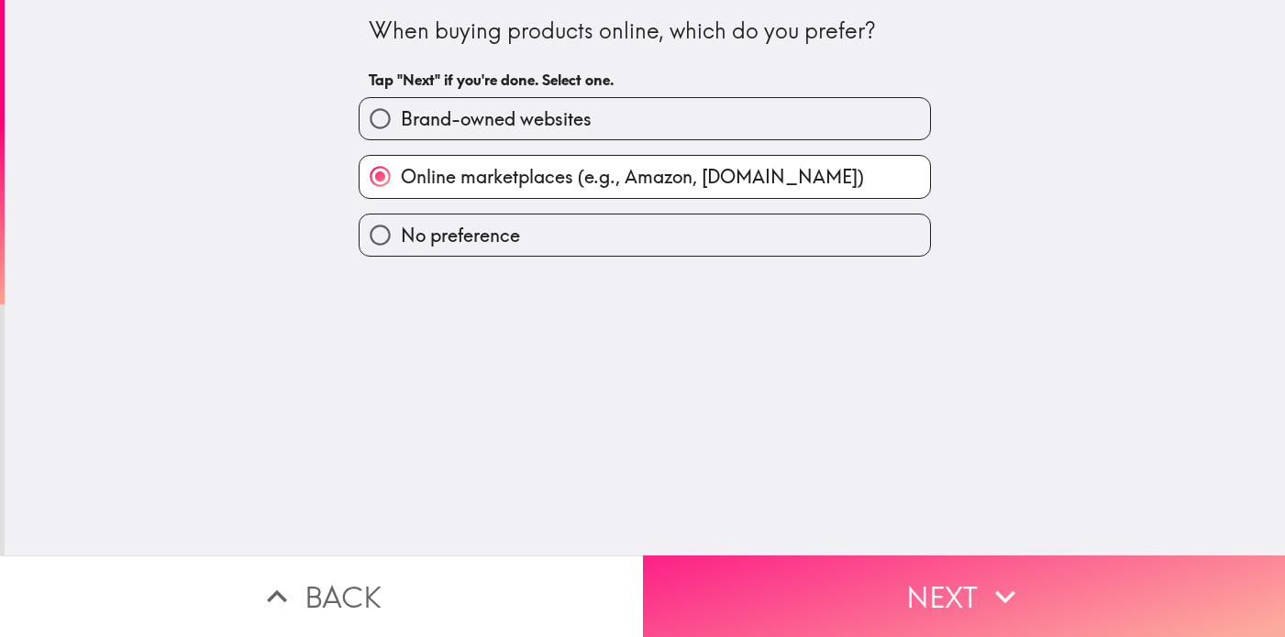
click at [782, 614] on button "Next" at bounding box center [964, 597] width 643 height 82
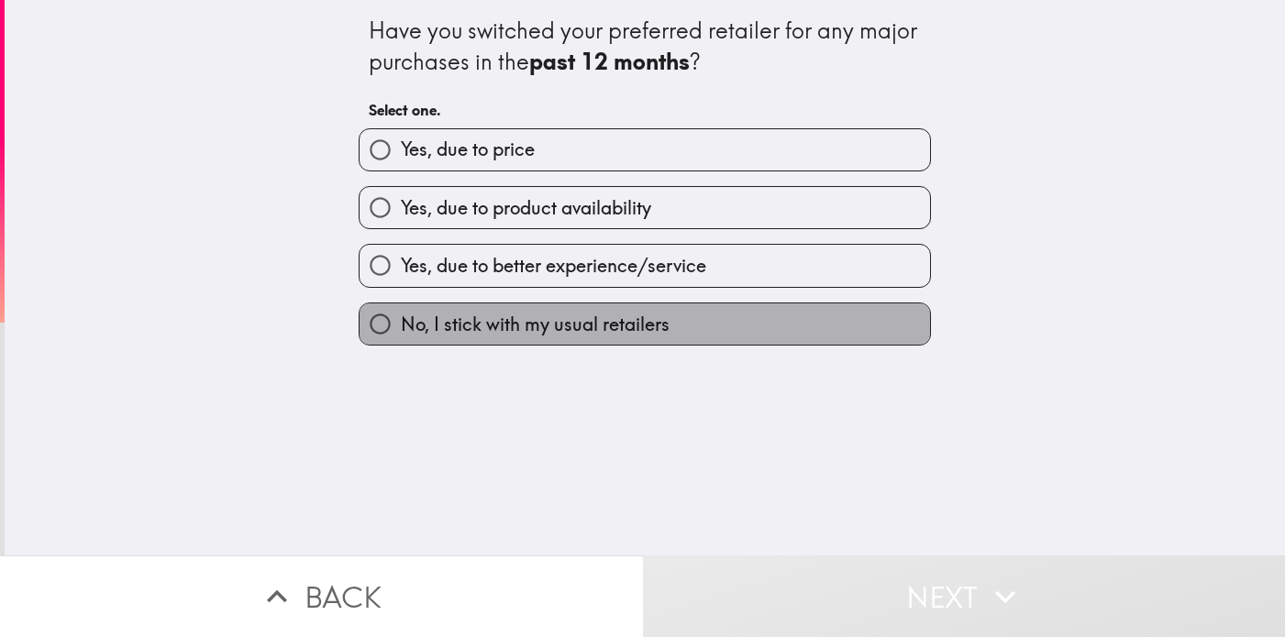
click at [714, 327] on label "No, I stick with my usual retailers" at bounding box center [645, 324] width 570 height 41
click at [401, 327] on input "No, I stick with my usual retailers" at bounding box center [380, 324] width 41 height 41
radio input "true"
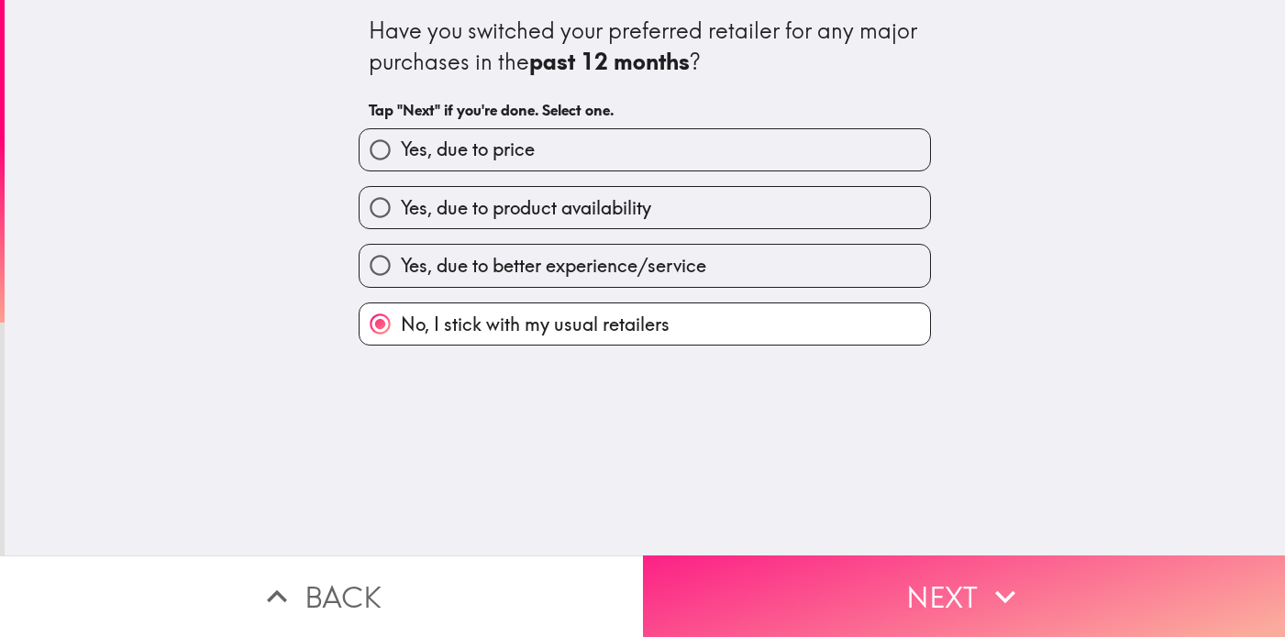
click at [797, 593] on button "Next" at bounding box center [964, 597] width 643 height 82
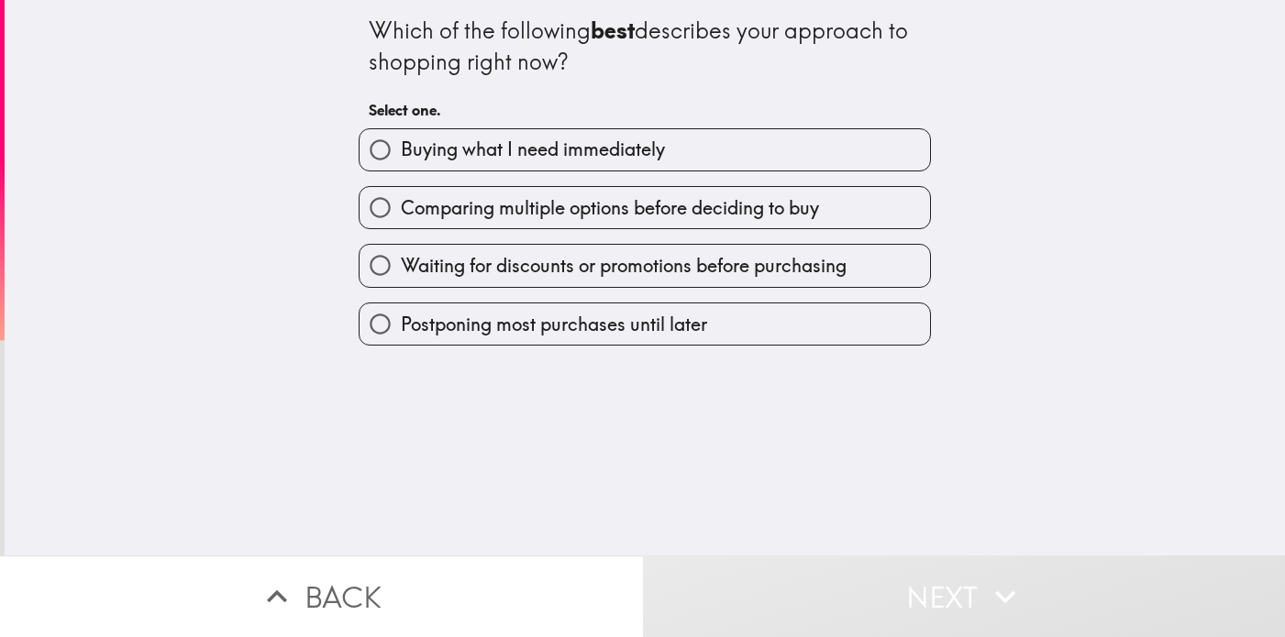
click at [637, 212] on span "Comparing multiple options before deciding to buy" at bounding box center [610, 208] width 418 height 26
click at [401, 212] on input "Comparing multiple options before deciding to buy" at bounding box center [380, 207] width 41 height 41
radio input "true"
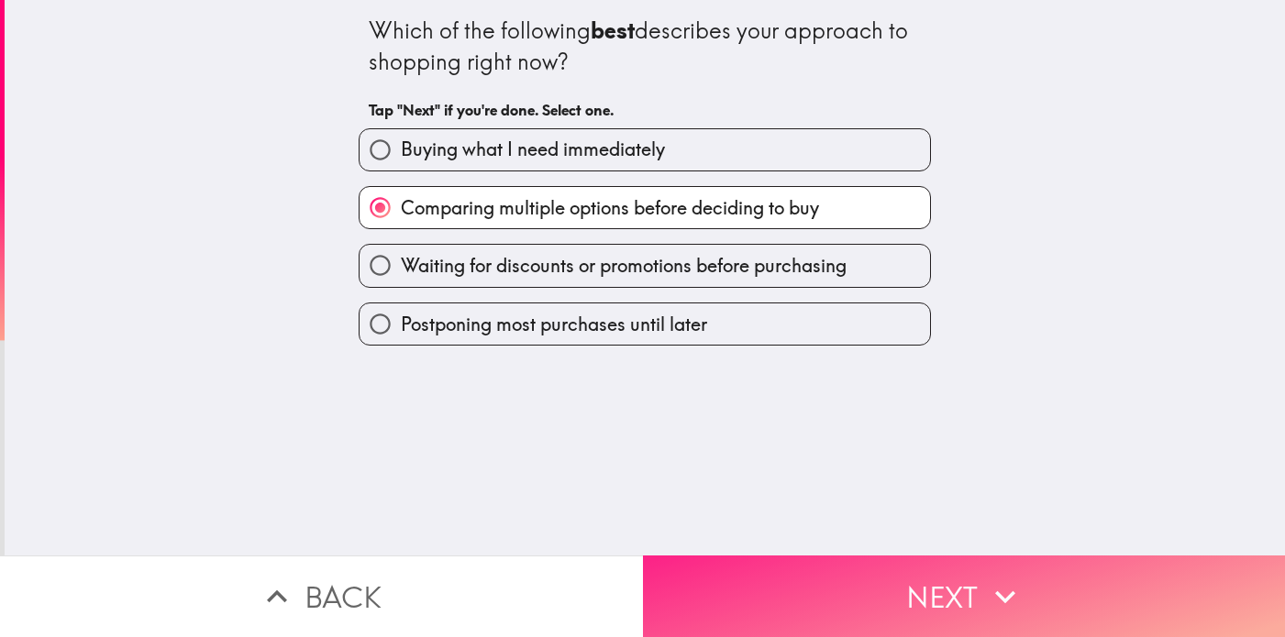
click at [806, 588] on button "Next" at bounding box center [964, 597] width 643 height 82
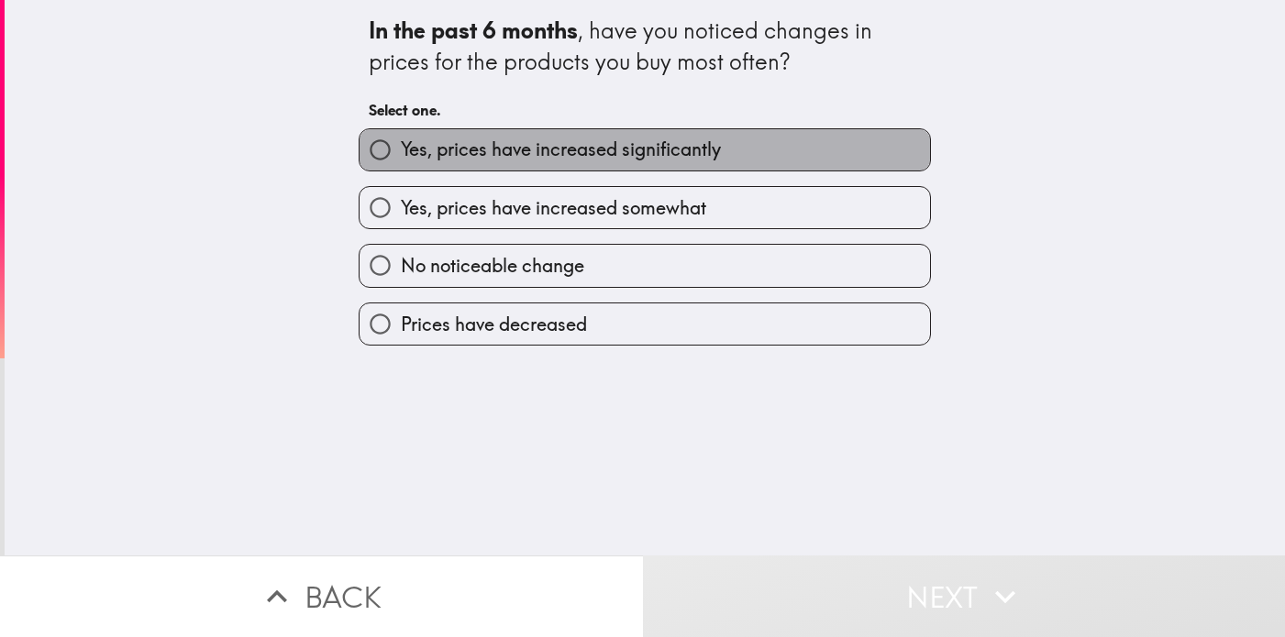
click at [764, 164] on label "Yes, prices have increased significantly" at bounding box center [645, 149] width 570 height 41
click at [401, 164] on input "Yes, prices have increased significantly" at bounding box center [380, 149] width 41 height 41
radio input "true"
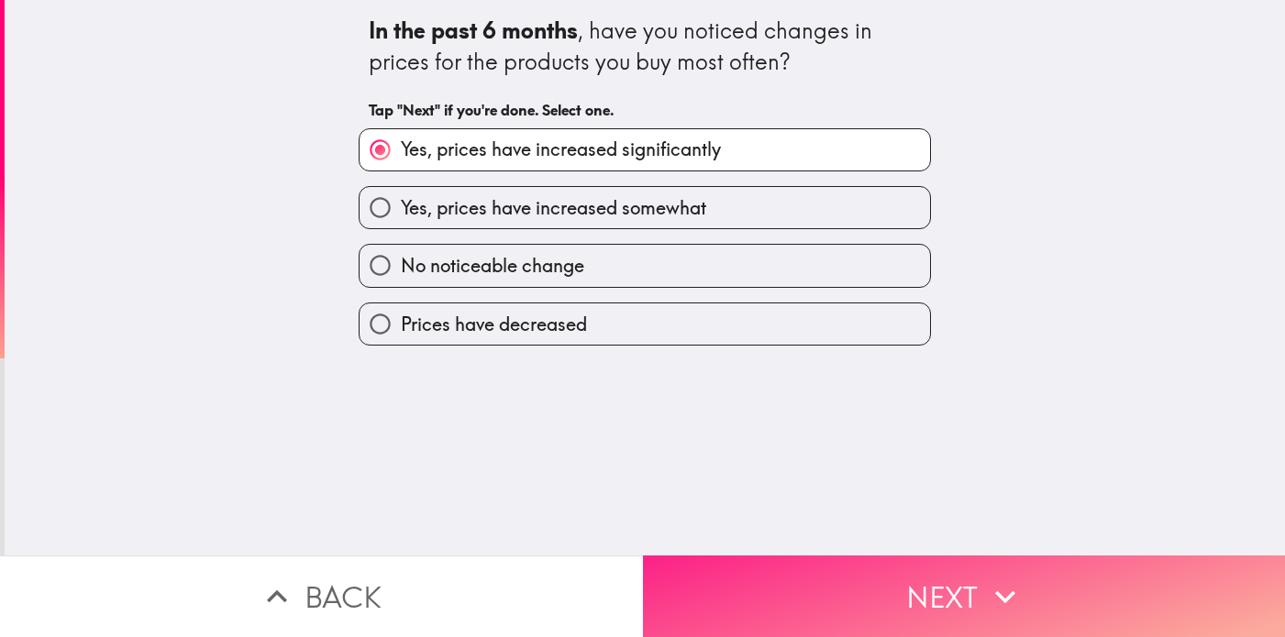
click at [791, 614] on button "Next" at bounding box center [964, 597] width 643 height 82
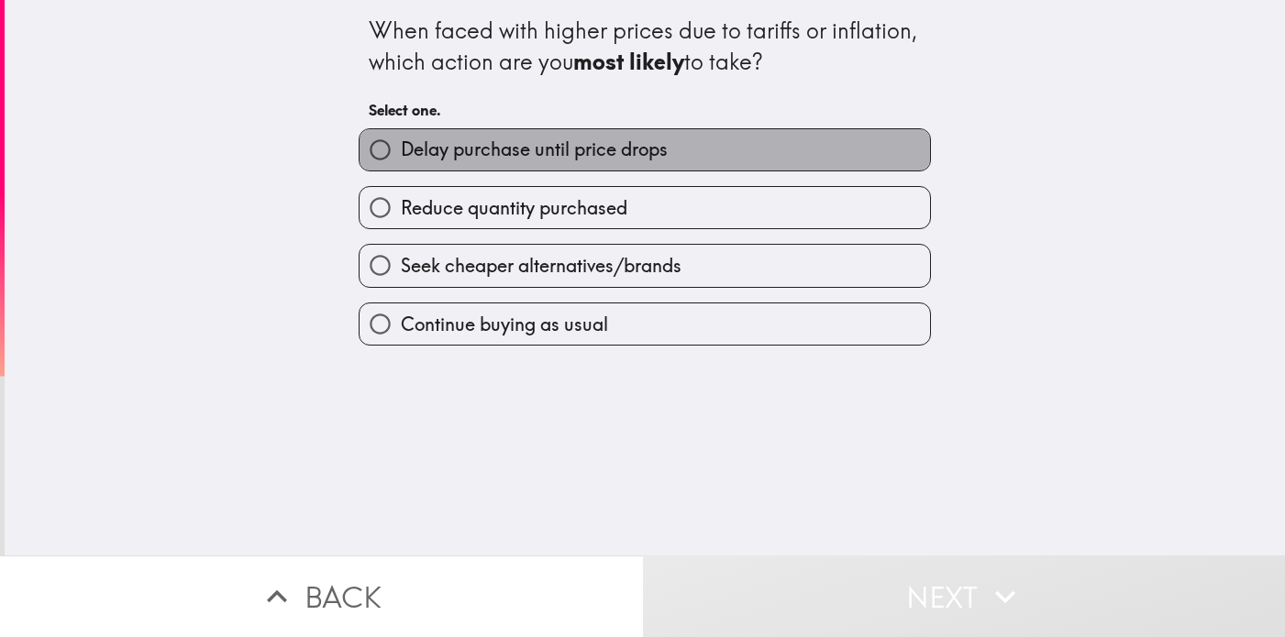
click at [761, 144] on label "Delay purchase until price drops" at bounding box center [645, 149] width 570 height 41
click at [401, 144] on input "Delay purchase until price drops" at bounding box center [380, 149] width 41 height 41
radio input "true"
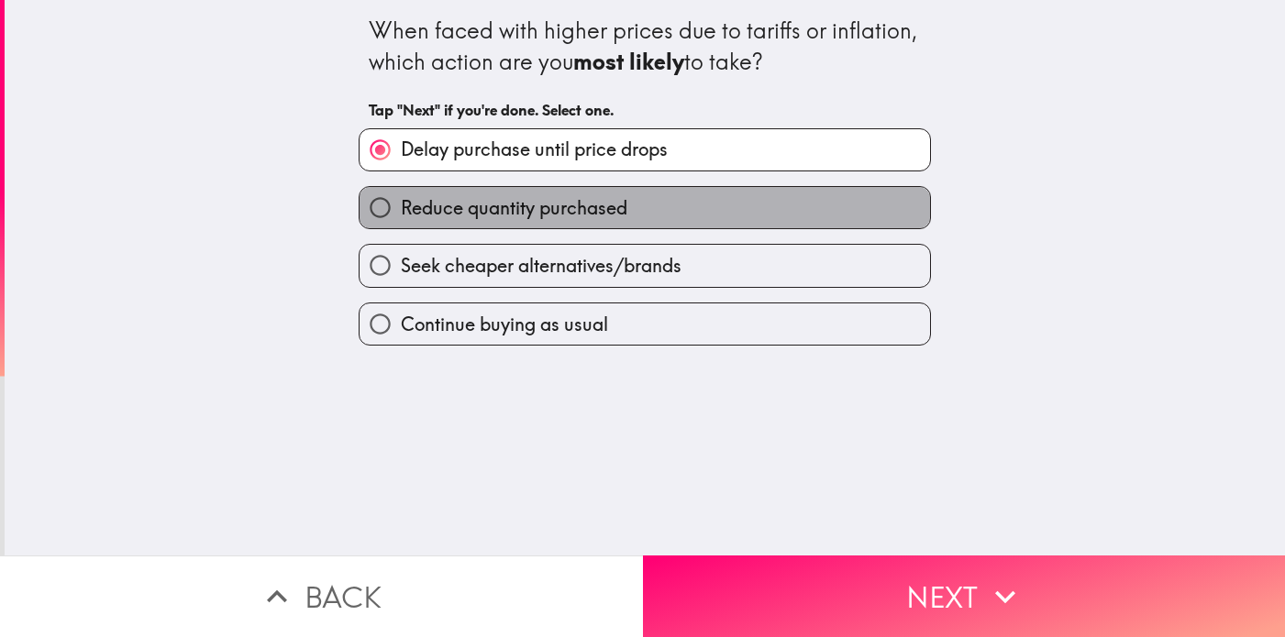
click at [737, 202] on label "Reduce quantity purchased" at bounding box center [645, 207] width 570 height 41
click at [401, 202] on input "Reduce quantity purchased" at bounding box center [380, 207] width 41 height 41
radio input "true"
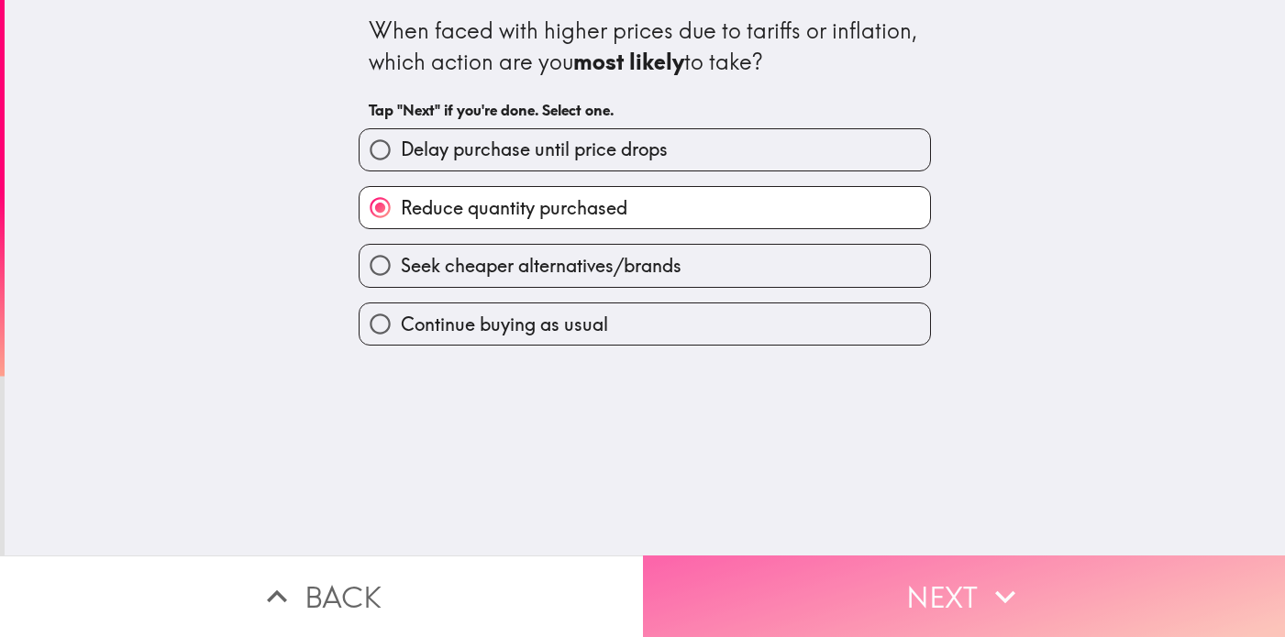
click at [793, 599] on button "Next" at bounding box center [964, 597] width 643 height 82
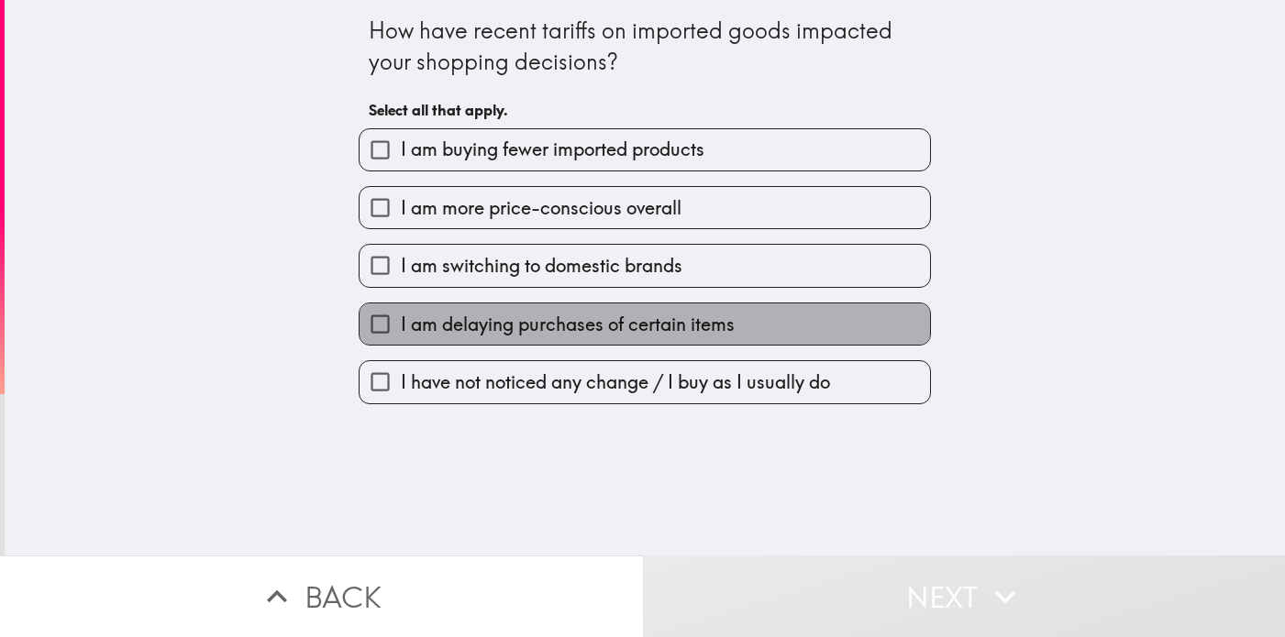
click at [658, 321] on span "I am delaying purchases of certain items" at bounding box center [568, 325] width 334 height 26
click at [401, 321] on input "I am delaying purchases of certain items" at bounding box center [380, 324] width 41 height 41
checkbox input "true"
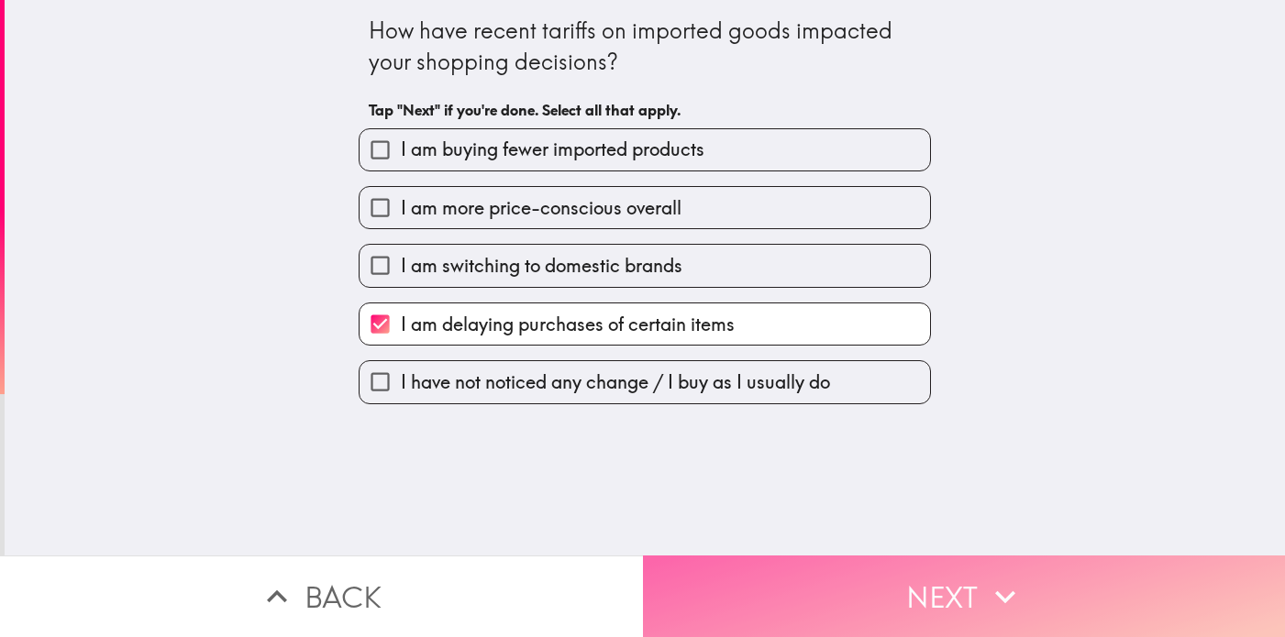
click at [776, 586] on button "Next" at bounding box center [964, 597] width 643 height 82
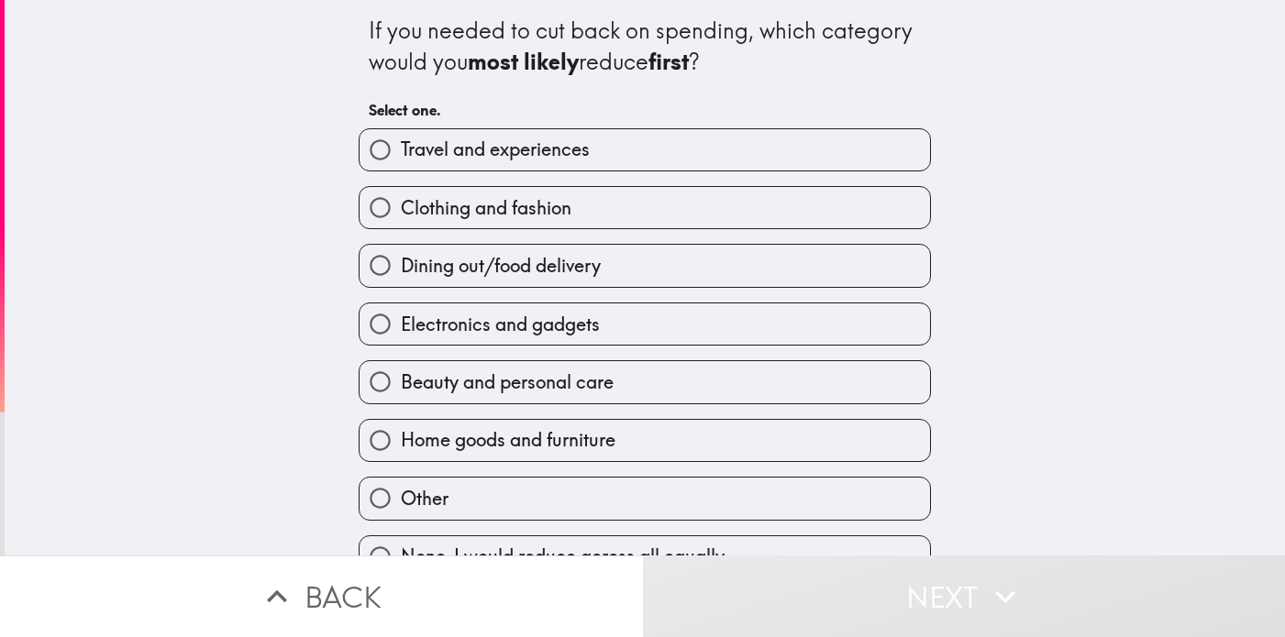
click at [667, 210] on label "Clothing and fashion" at bounding box center [645, 207] width 570 height 41
click at [401, 210] on input "Clothing and fashion" at bounding box center [380, 207] width 41 height 41
radio input "true"
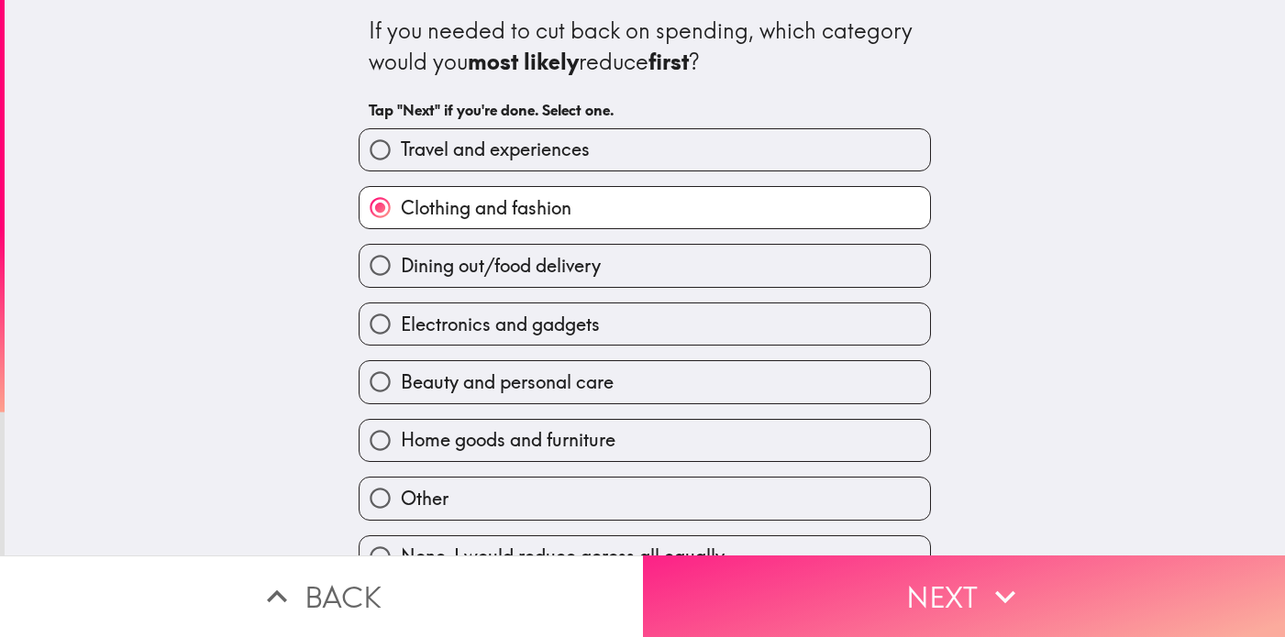
click at [792, 608] on button "Next" at bounding box center [964, 597] width 643 height 82
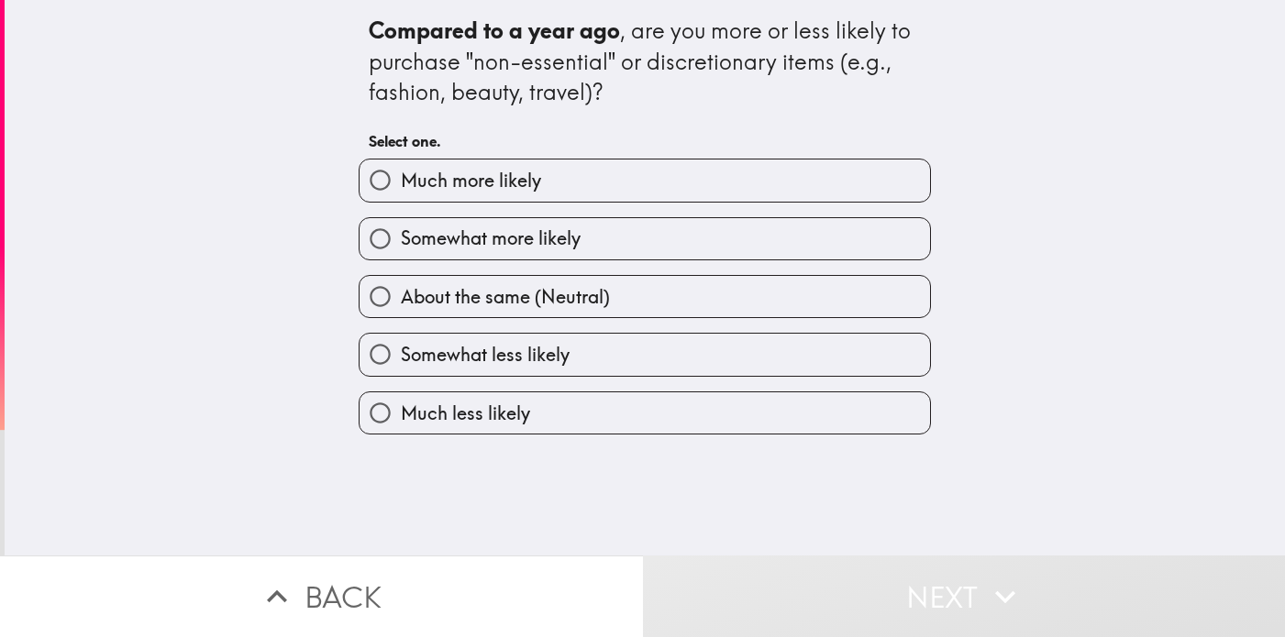
click at [693, 410] on label "Much less likely" at bounding box center [645, 413] width 570 height 41
click at [401, 410] on input "Much less likely" at bounding box center [380, 413] width 41 height 41
radio input "true"
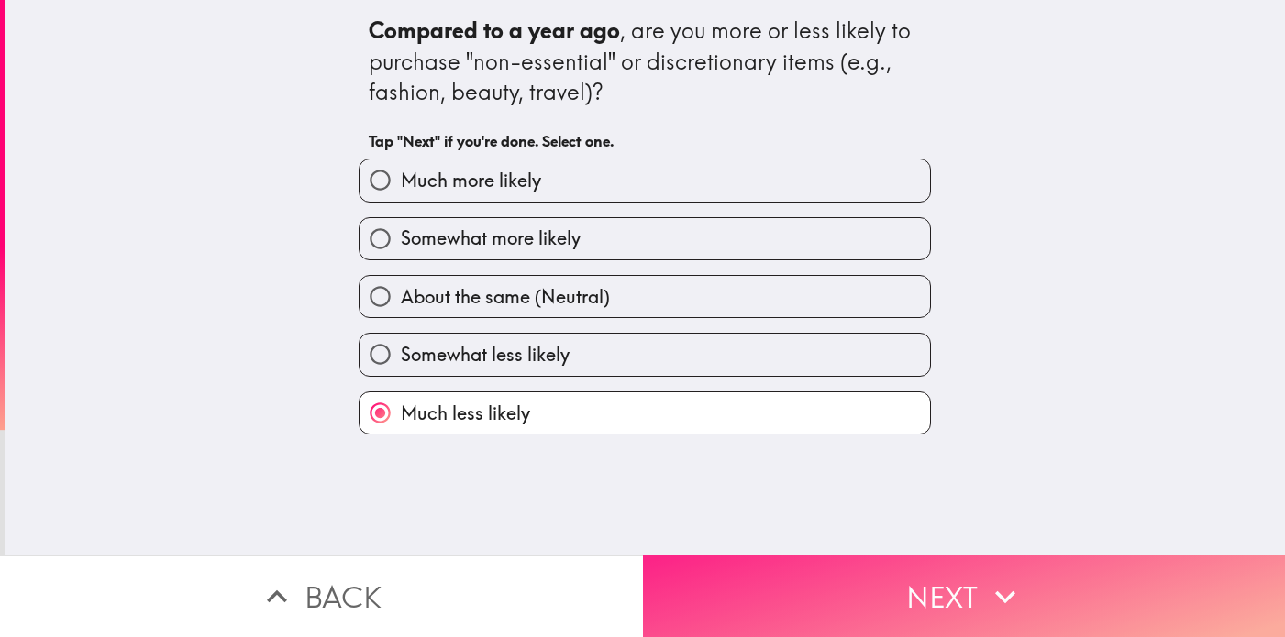
click at [796, 586] on button "Next" at bounding box center [964, 597] width 643 height 82
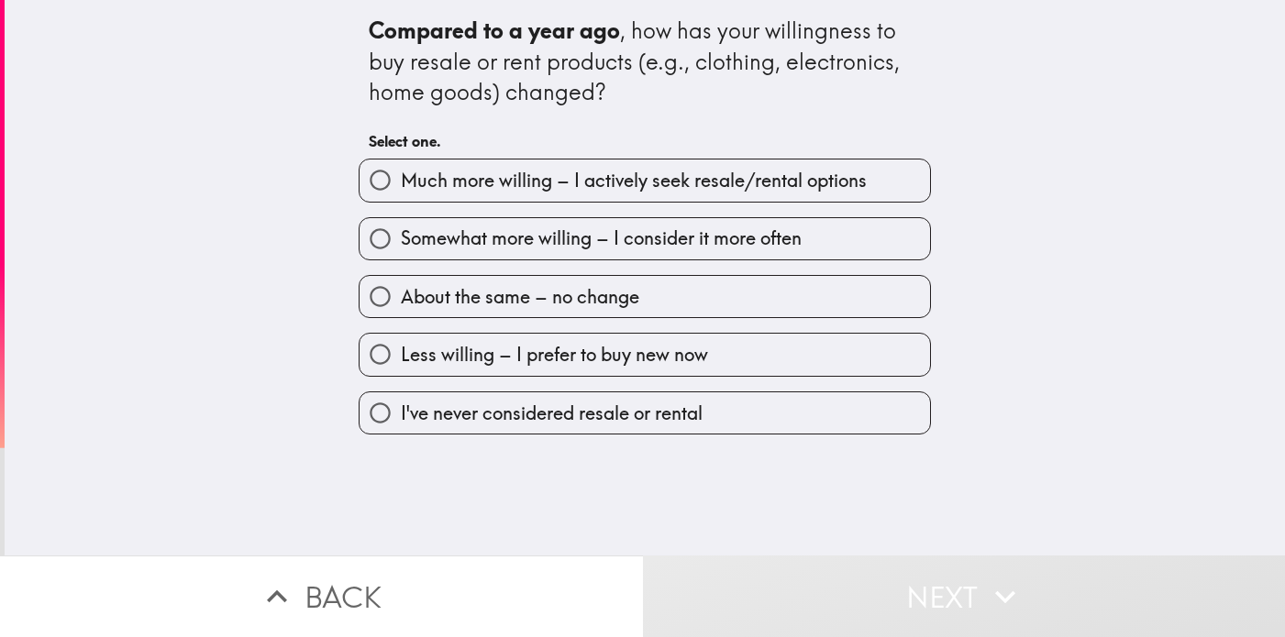
click at [747, 418] on label "I've never considered resale or rental" at bounding box center [645, 413] width 570 height 41
click at [401, 418] on input "I've never considered resale or rental" at bounding box center [380, 413] width 41 height 41
radio input "true"
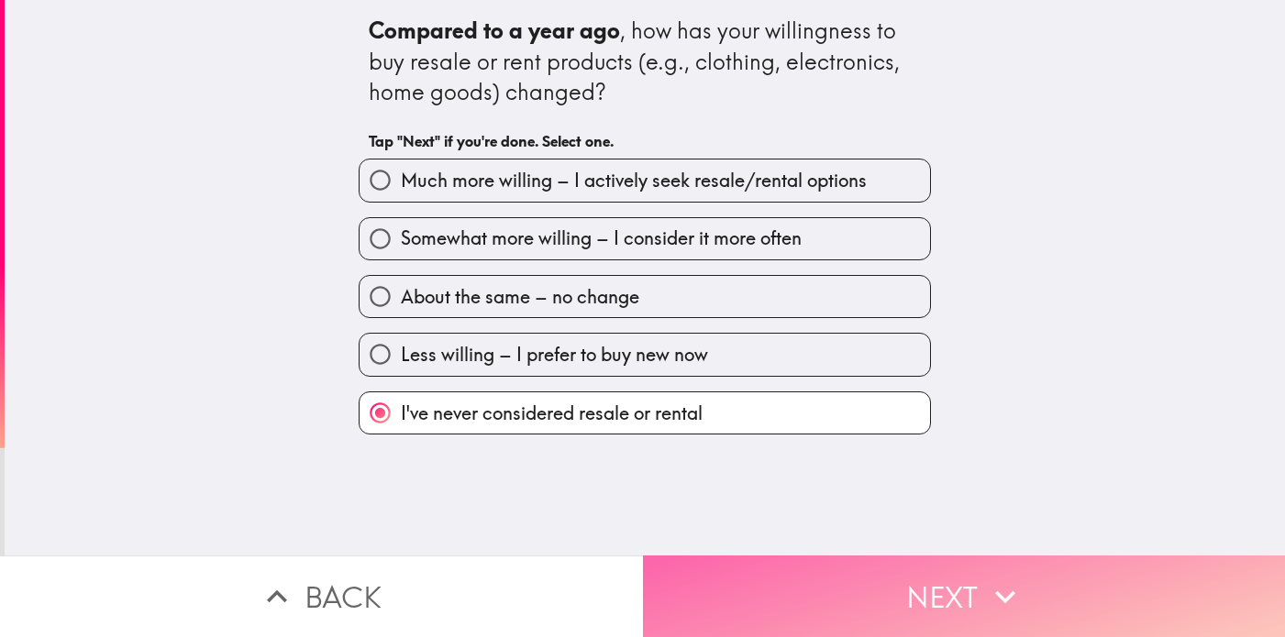
click at [796, 584] on button "Next" at bounding box center [964, 597] width 643 height 82
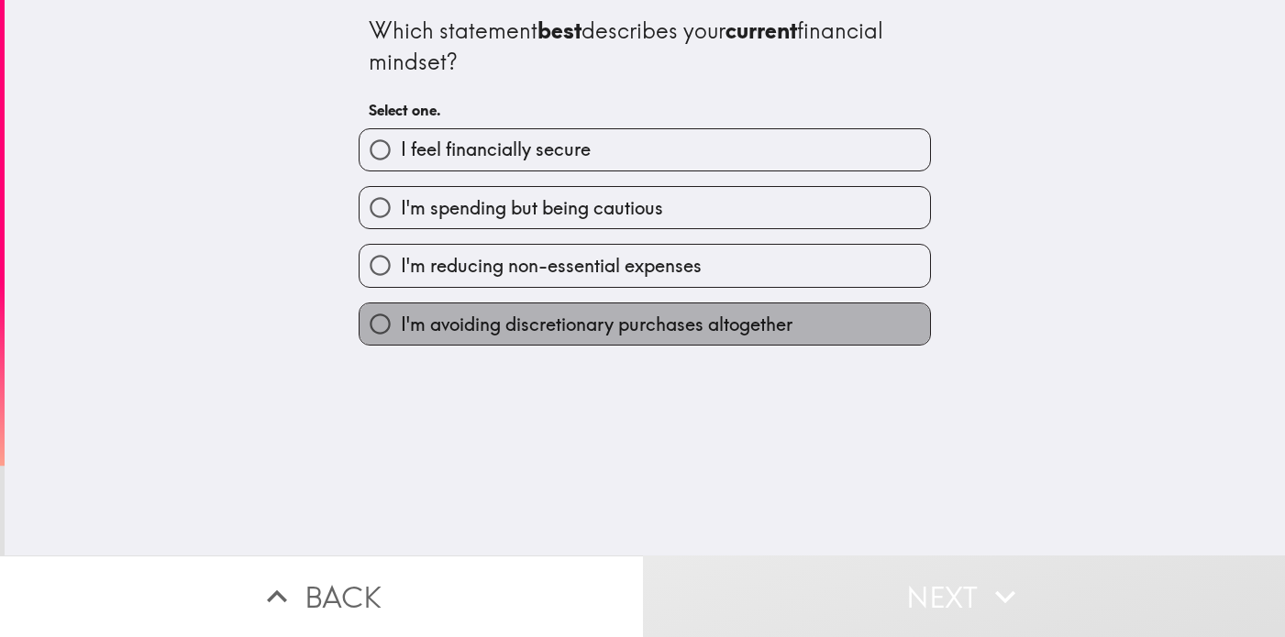
click at [758, 327] on span "I'm avoiding discretionary purchases altogether" at bounding box center [597, 325] width 392 height 26
click at [401, 327] on input "I'm avoiding discretionary purchases altogether" at bounding box center [380, 324] width 41 height 41
radio input "true"
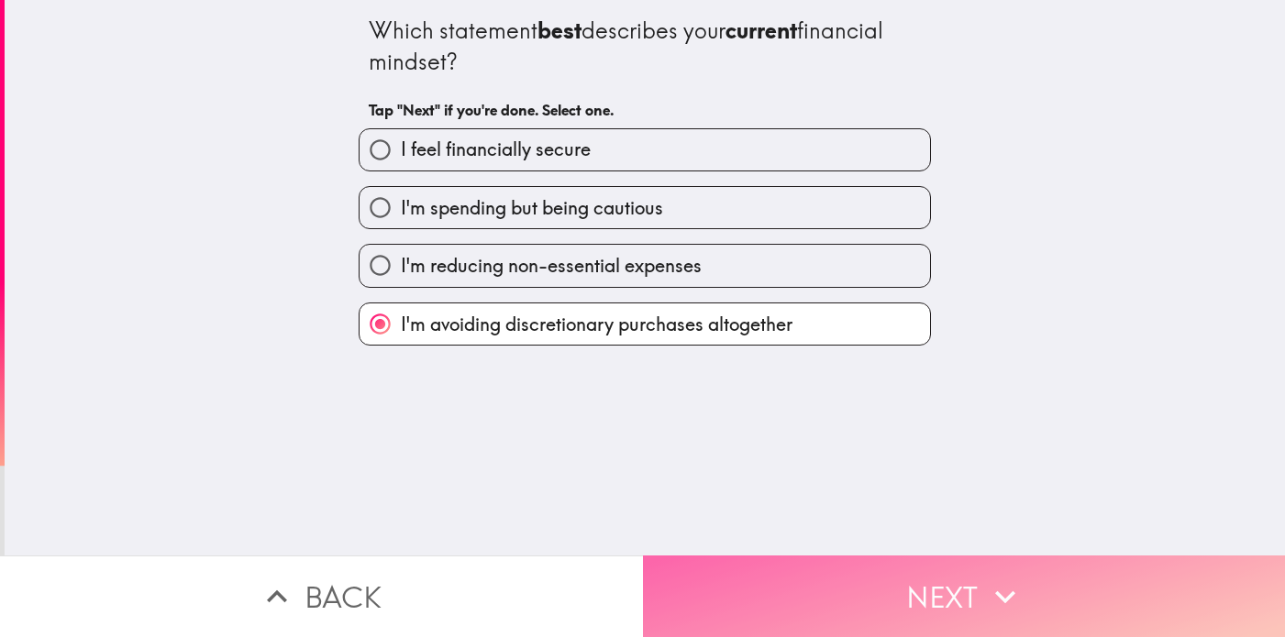
click at [827, 587] on button "Next" at bounding box center [964, 597] width 643 height 82
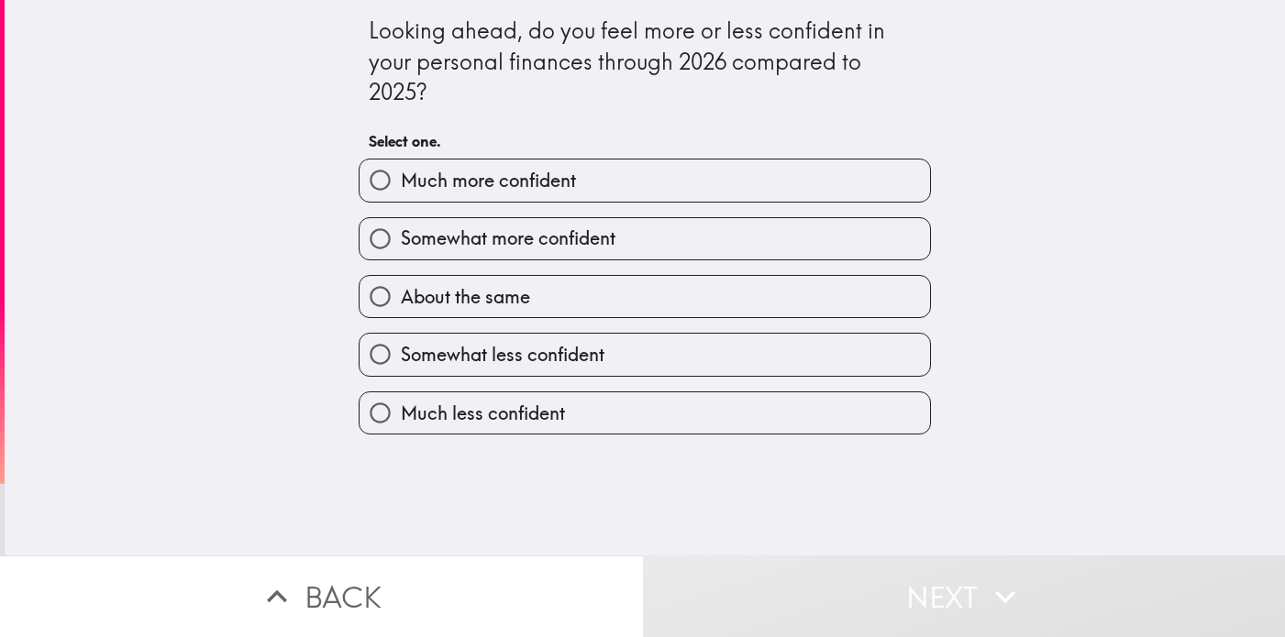
click at [688, 241] on label "Somewhat more confident" at bounding box center [645, 238] width 570 height 41
click at [401, 241] on input "Somewhat more confident" at bounding box center [380, 238] width 41 height 41
radio input "true"
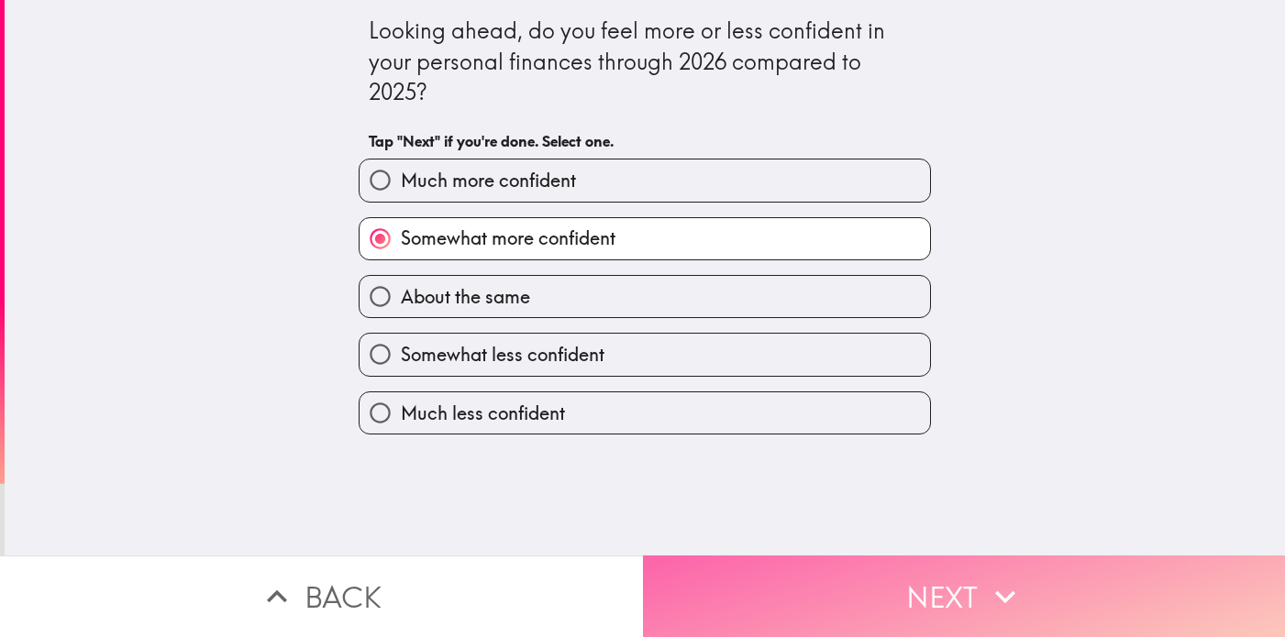
click at [795, 589] on button "Next" at bounding box center [964, 597] width 643 height 82
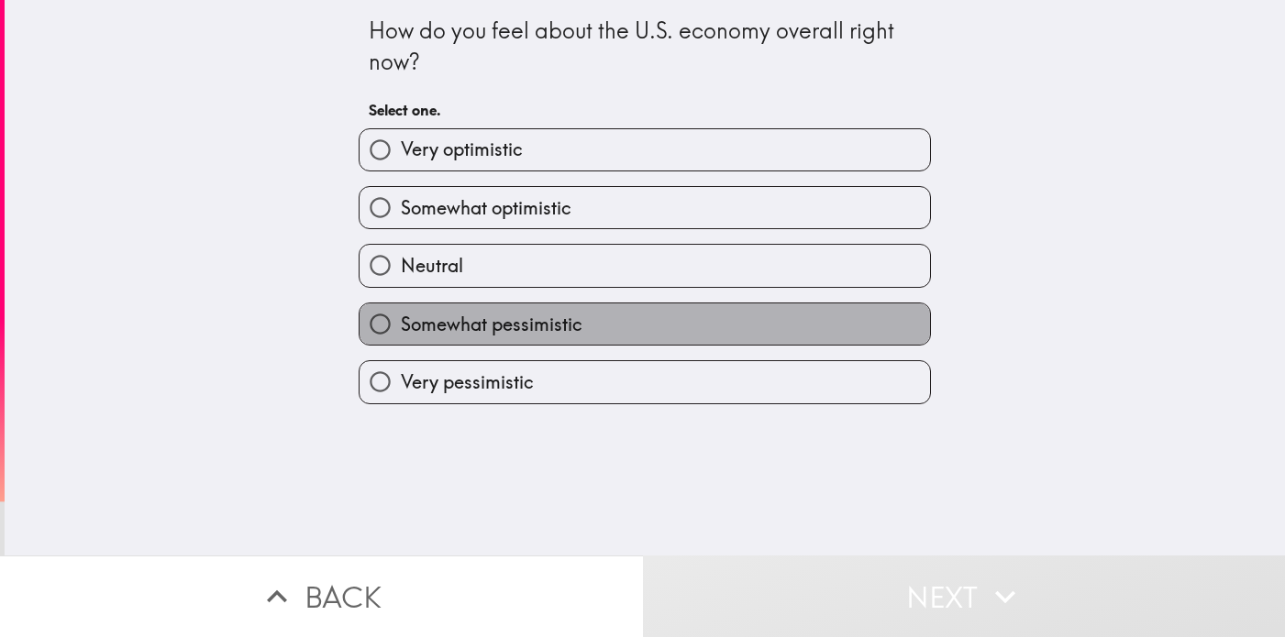
click at [742, 341] on label "Somewhat pessimistic" at bounding box center [645, 324] width 570 height 41
click at [401, 341] on input "Somewhat pessimistic" at bounding box center [380, 324] width 41 height 41
radio input "true"
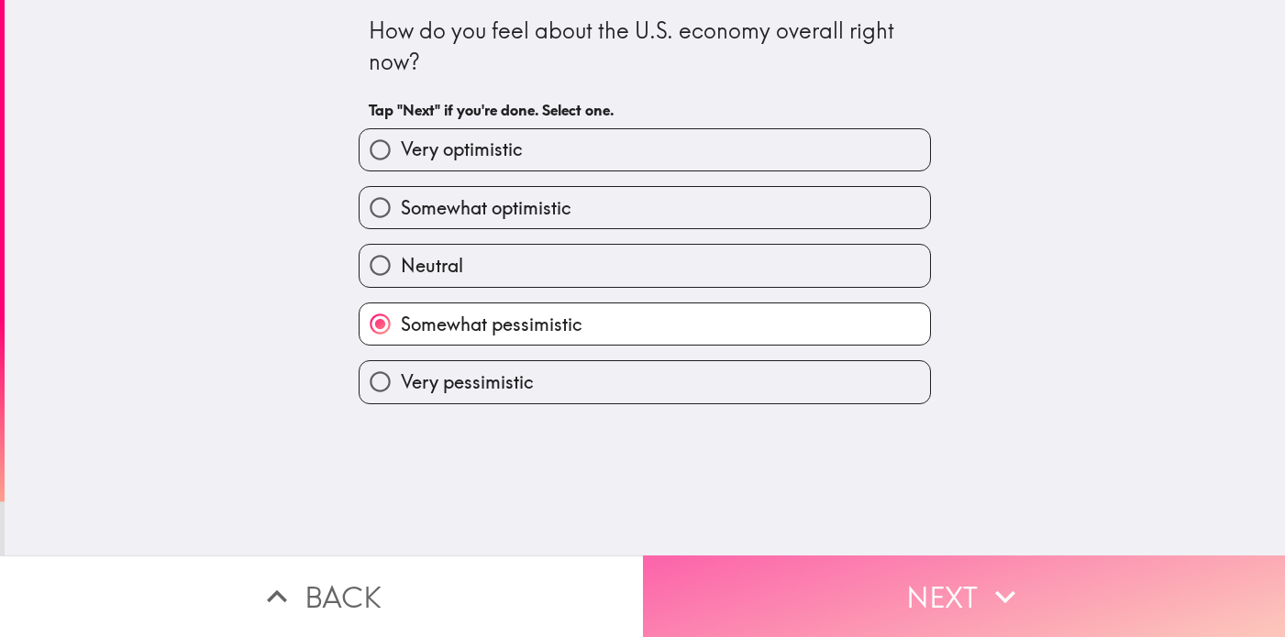
click at [808, 598] on button "Next" at bounding box center [964, 597] width 643 height 82
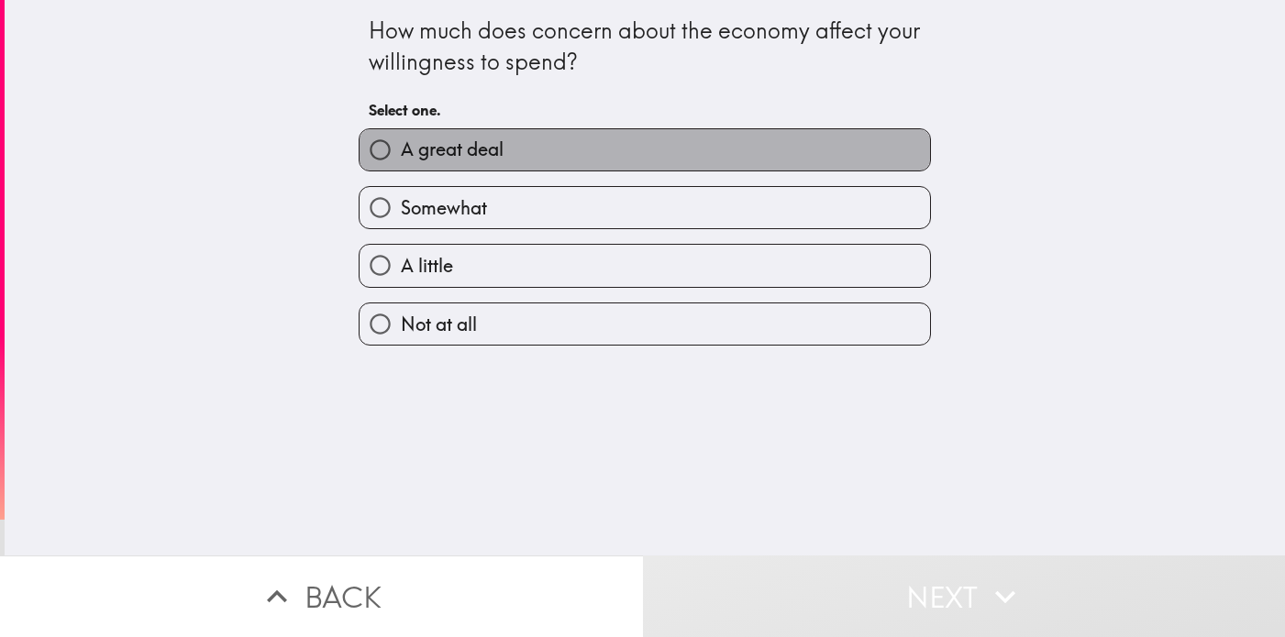
click at [695, 142] on label "A great deal" at bounding box center [645, 149] width 570 height 41
click at [401, 142] on input "A great deal" at bounding box center [380, 149] width 41 height 41
radio input "true"
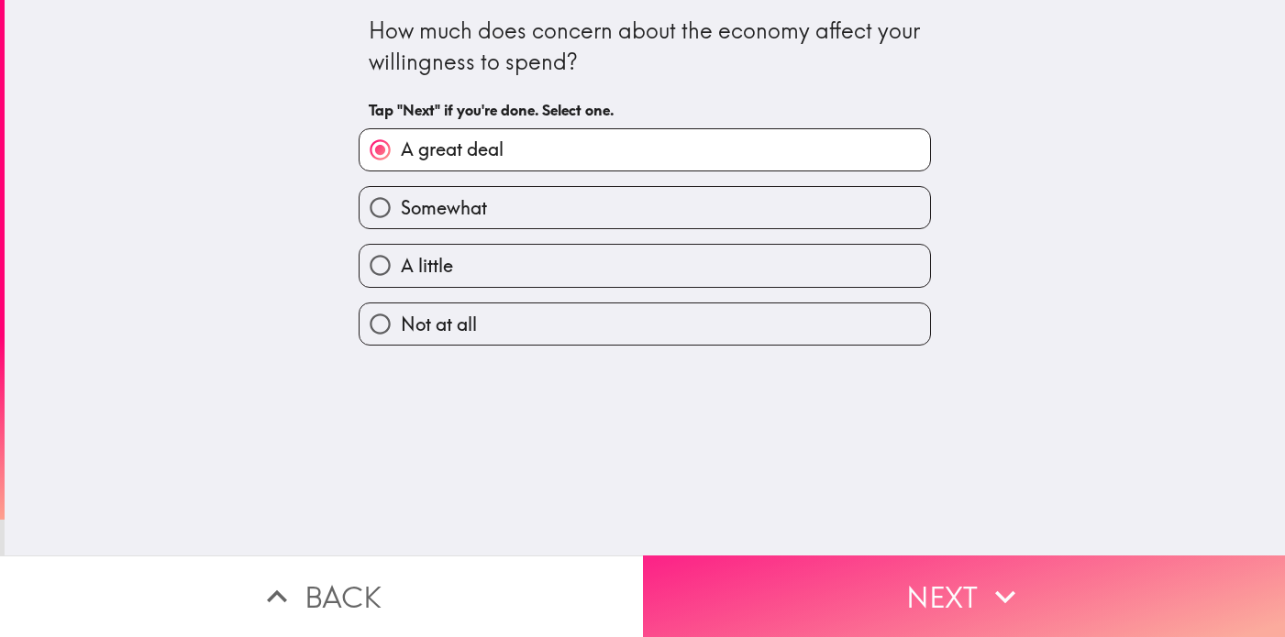
click at [794, 574] on button "Next" at bounding box center [964, 597] width 643 height 82
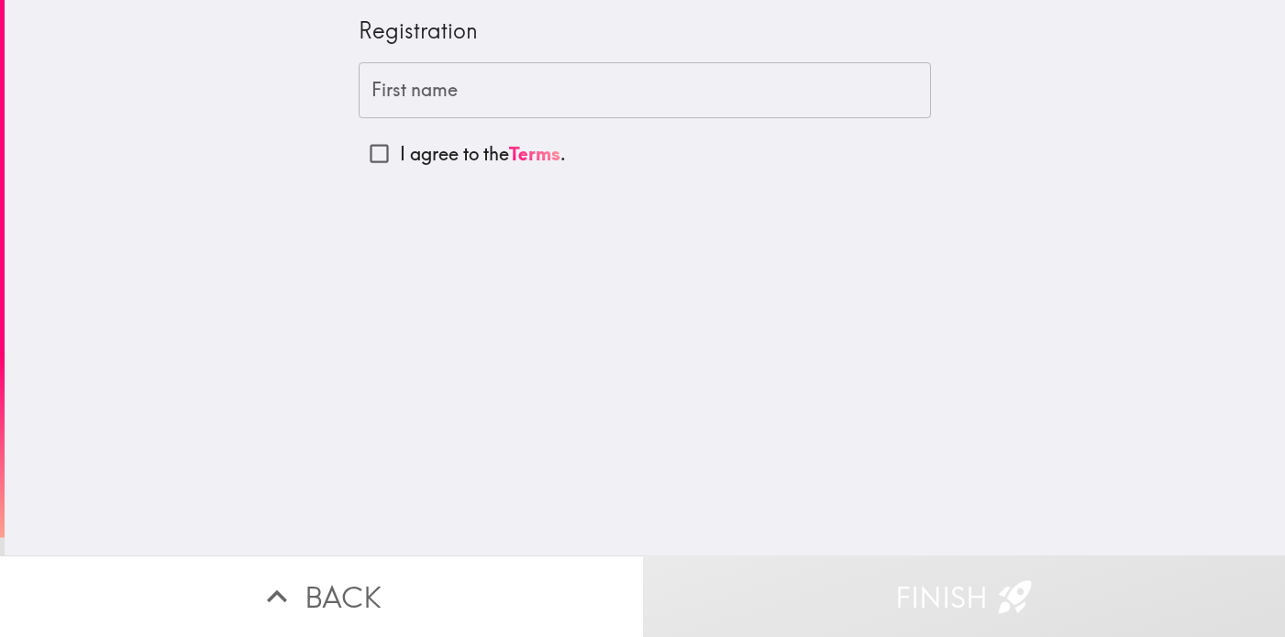
click at [432, 103] on input "First name" at bounding box center [645, 90] width 572 height 57
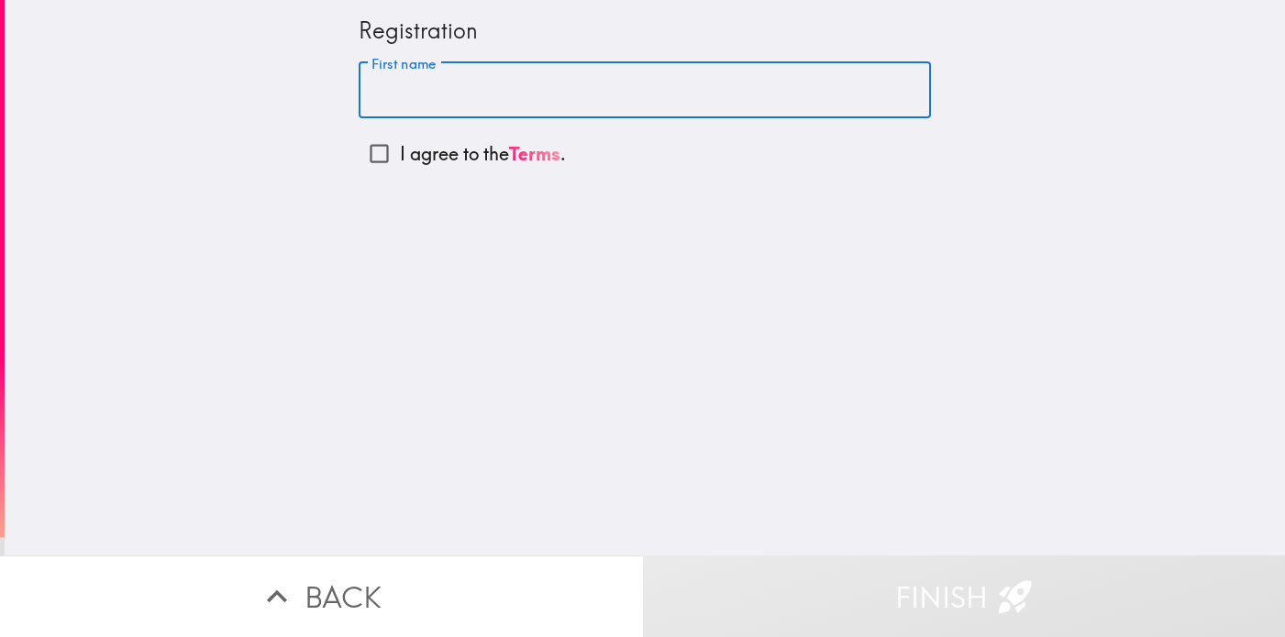
type input "[PERSON_NAME]"
click at [380, 155] on input "I agree to the Terms ." at bounding box center [379, 153] width 41 height 41
checkbox input "true"
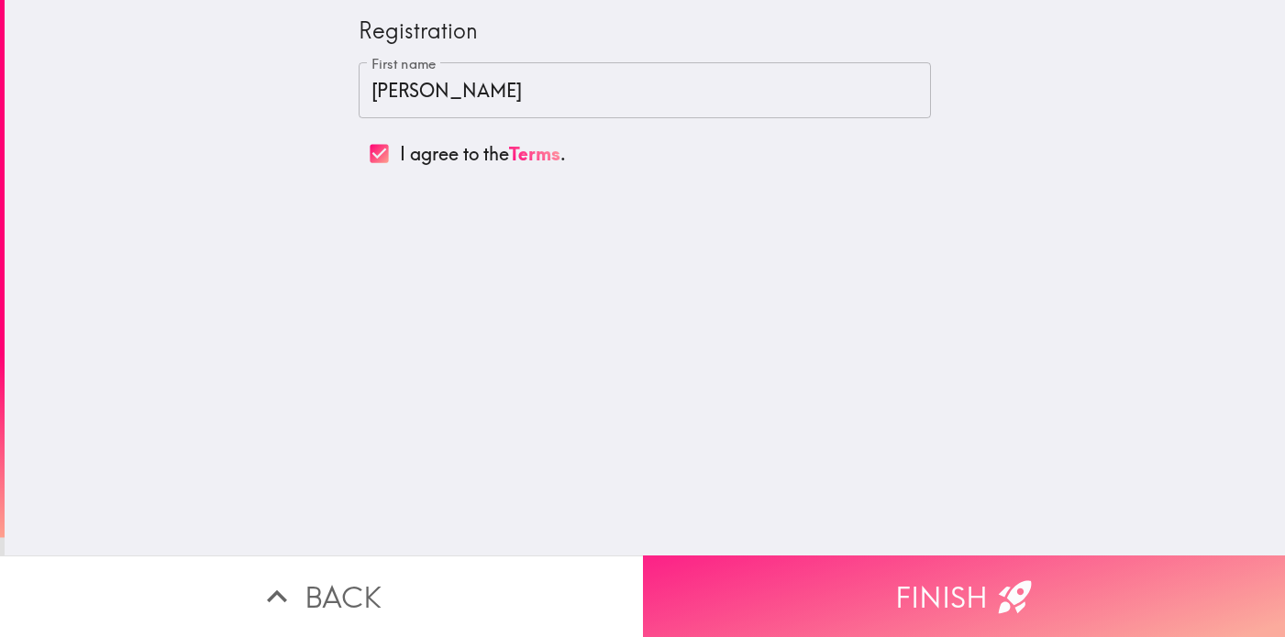
click at [792, 598] on button "Finish" at bounding box center [964, 597] width 643 height 82
